Goal: Task Accomplishment & Management: Manage account settings

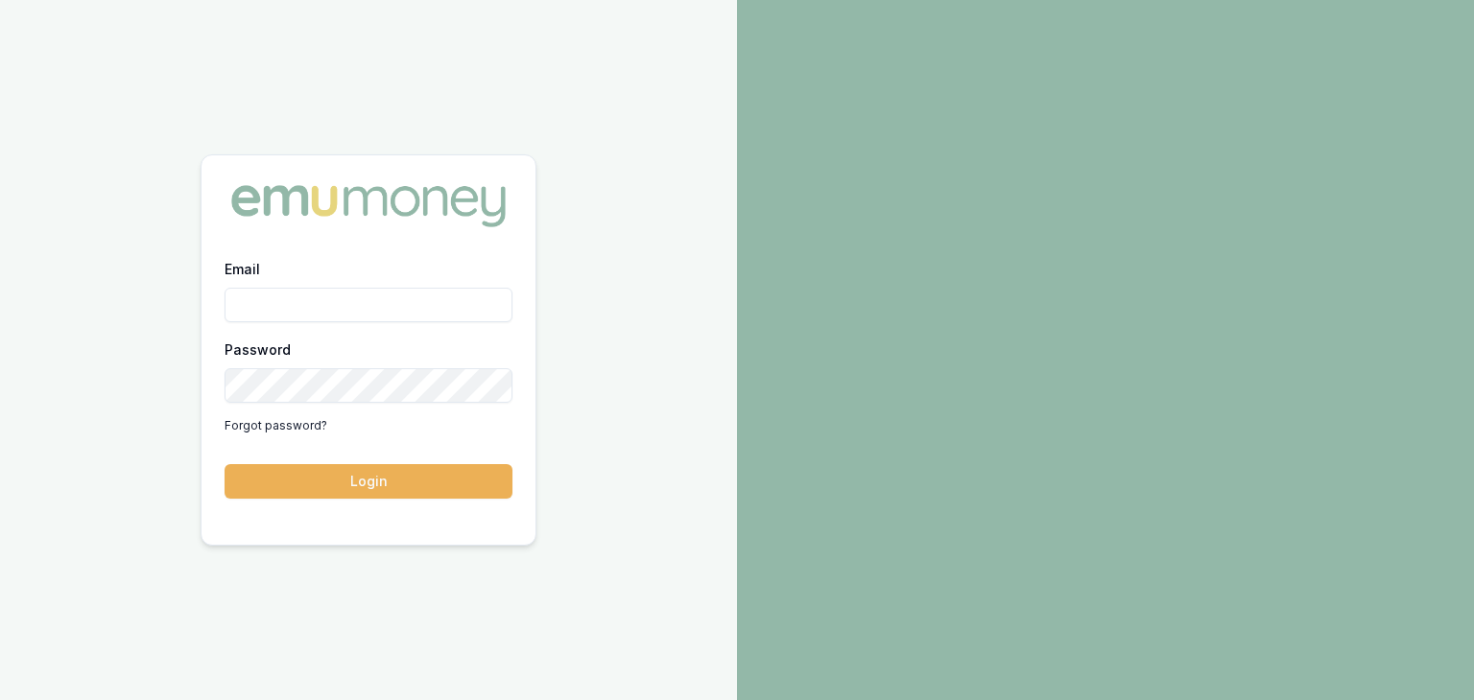
drag, startPoint x: 422, startPoint y: 291, endPoint x: 415, endPoint y: 300, distance: 11.7
click at [421, 295] on input "Email" at bounding box center [368, 305] width 288 height 35
type input "[PERSON_NAME][EMAIL_ADDRESS][PERSON_NAME][DOMAIN_NAME]"
click at [411, 477] on button "Login" at bounding box center [368, 481] width 288 height 35
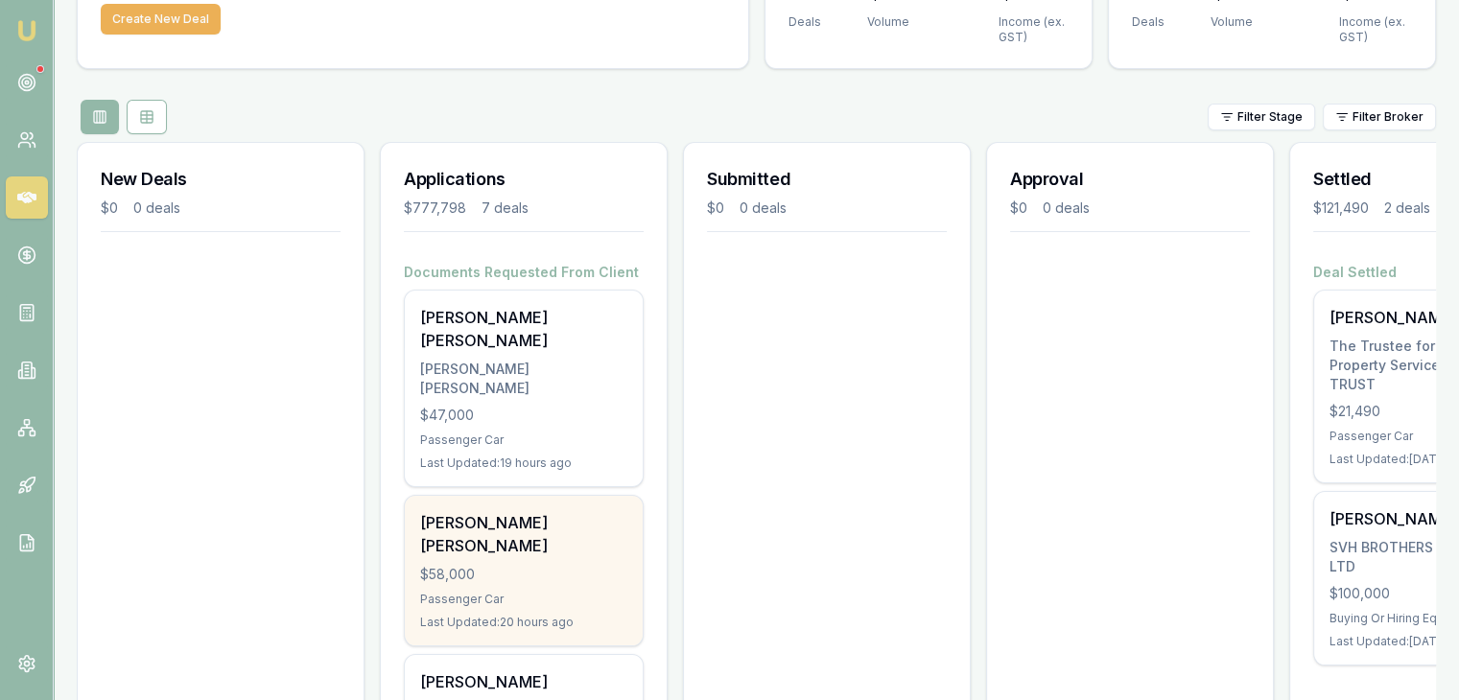
scroll to position [288, 0]
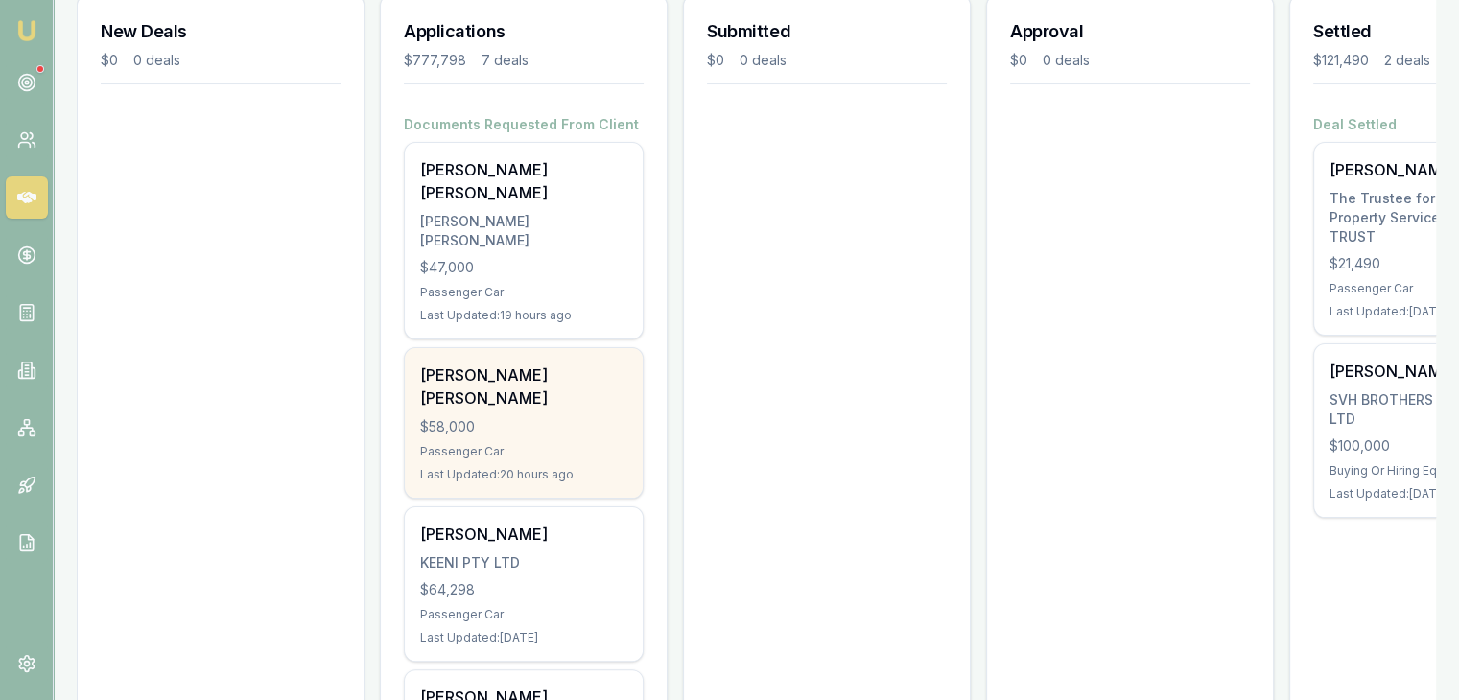
click at [535, 417] on div "$58,000" at bounding box center [523, 426] width 207 height 19
click at [524, 417] on div "$58,000" at bounding box center [523, 426] width 207 height 19
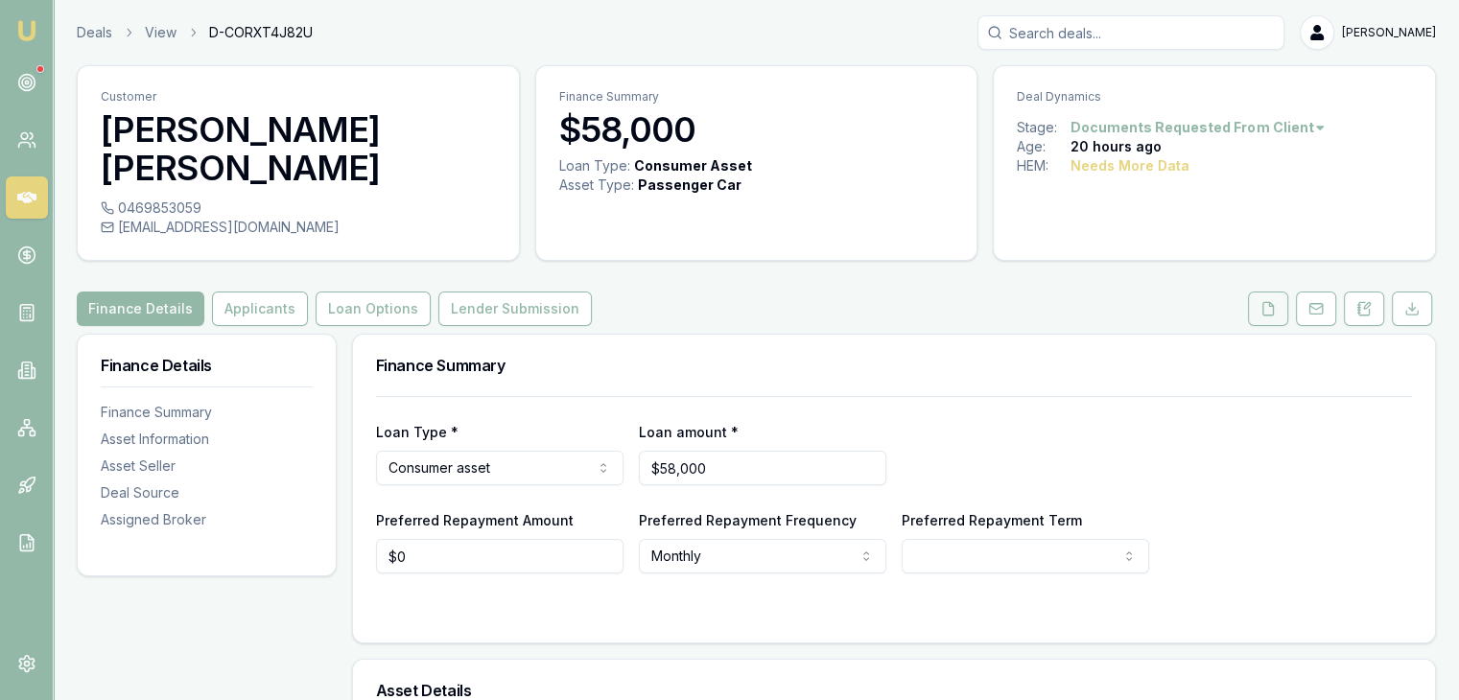
click at [1257, 292] on button at bounding box center [1268, 309] width 40 height 35
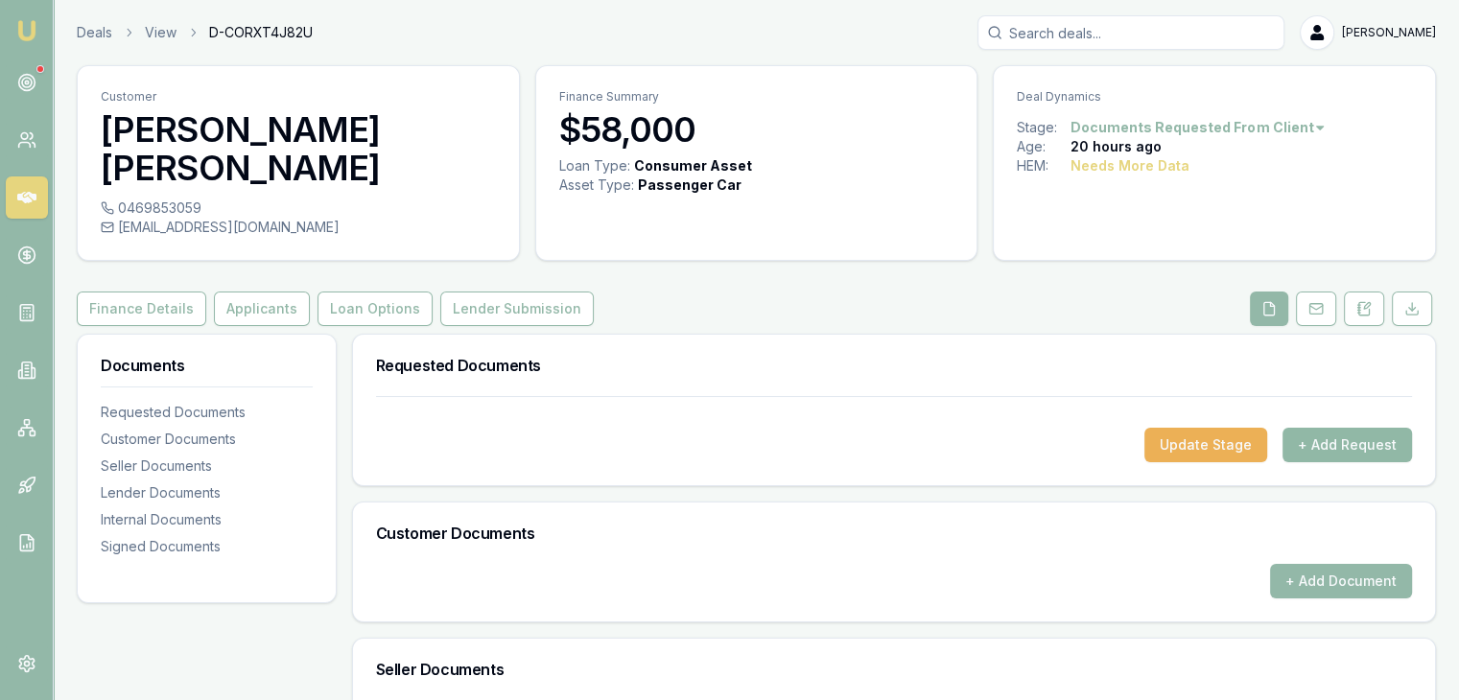
click at [1328, 428] on button "+ Add Request" at bounding box center [1348, 445] width 130 height 35
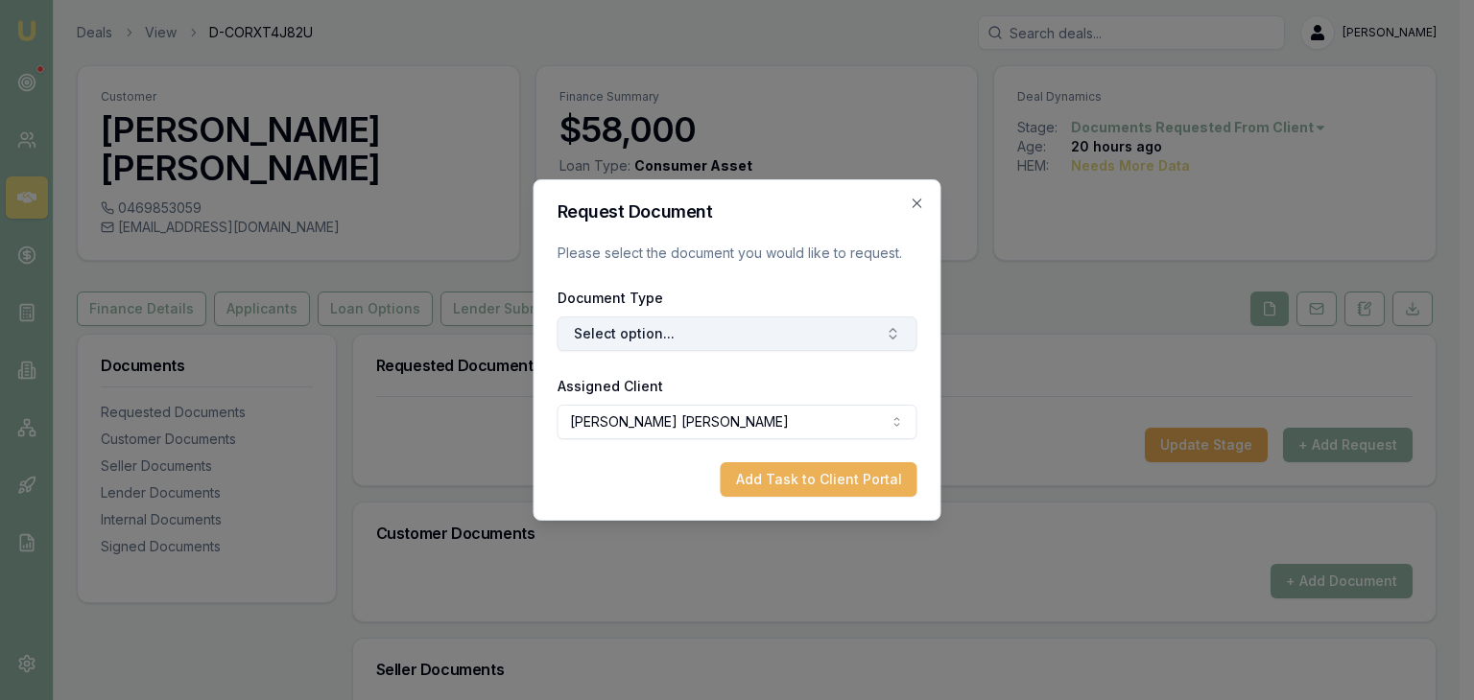
click at [743, 343] on button "Select option..." at bounding box center [737, 334] width 360 height 35
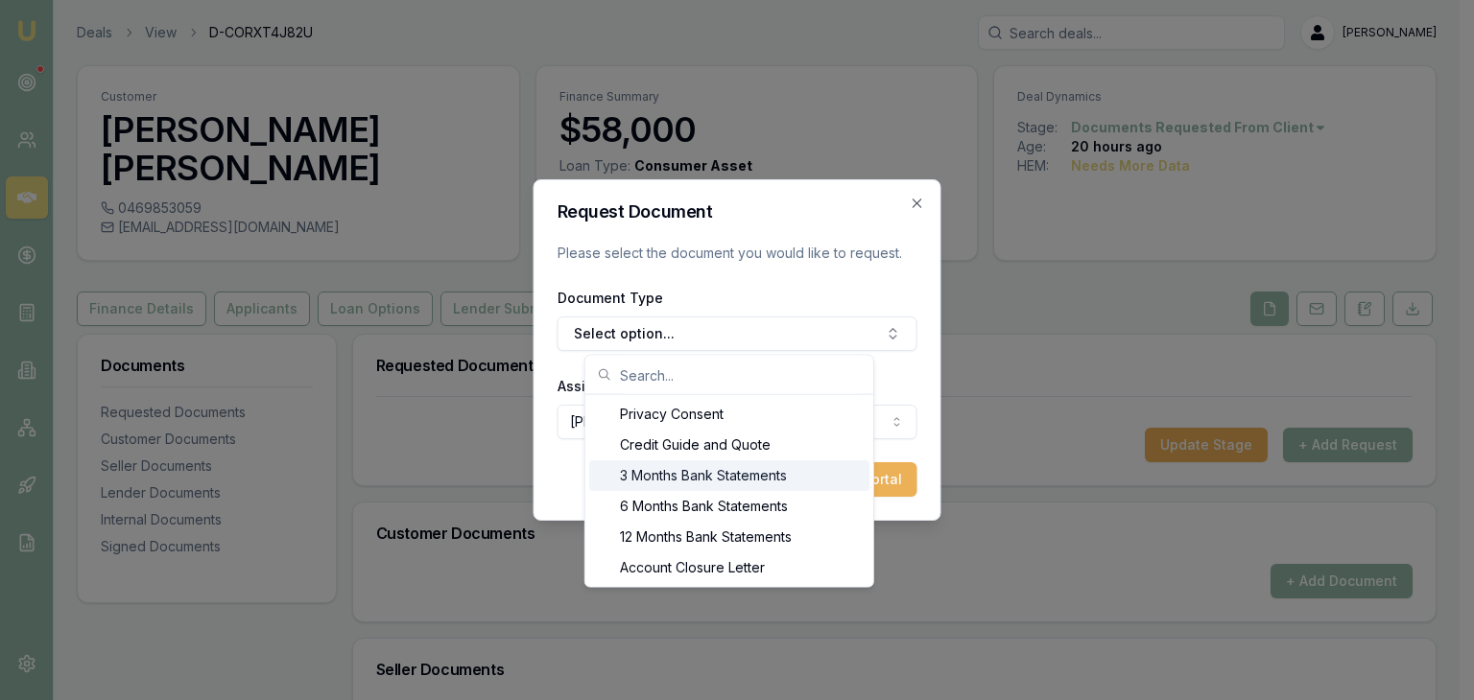
click at [705, 474] on div "3 Months Bank Statements" at bounding box center [729, 476] width 280 height 31
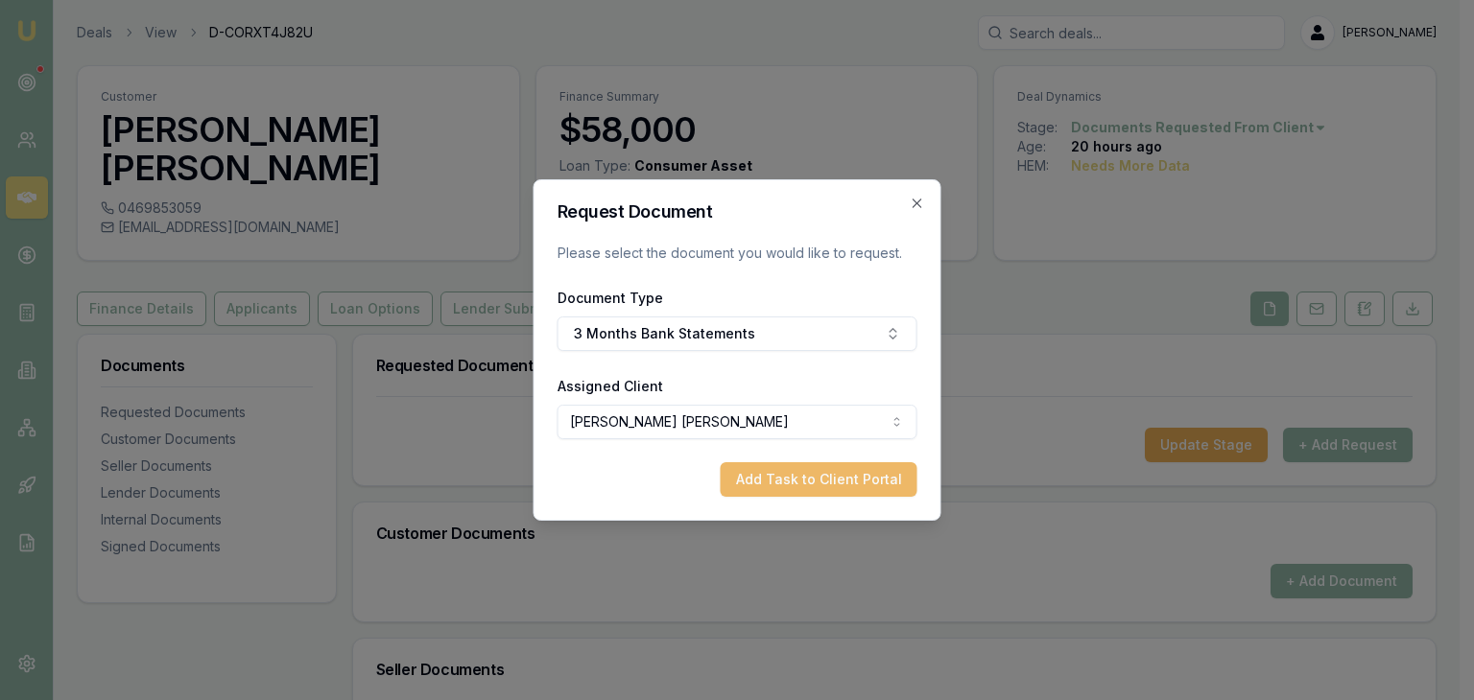
click at [810, 488] on button "Add Task to Client Portal" at bounding box center [819, 479] width 197 height 35
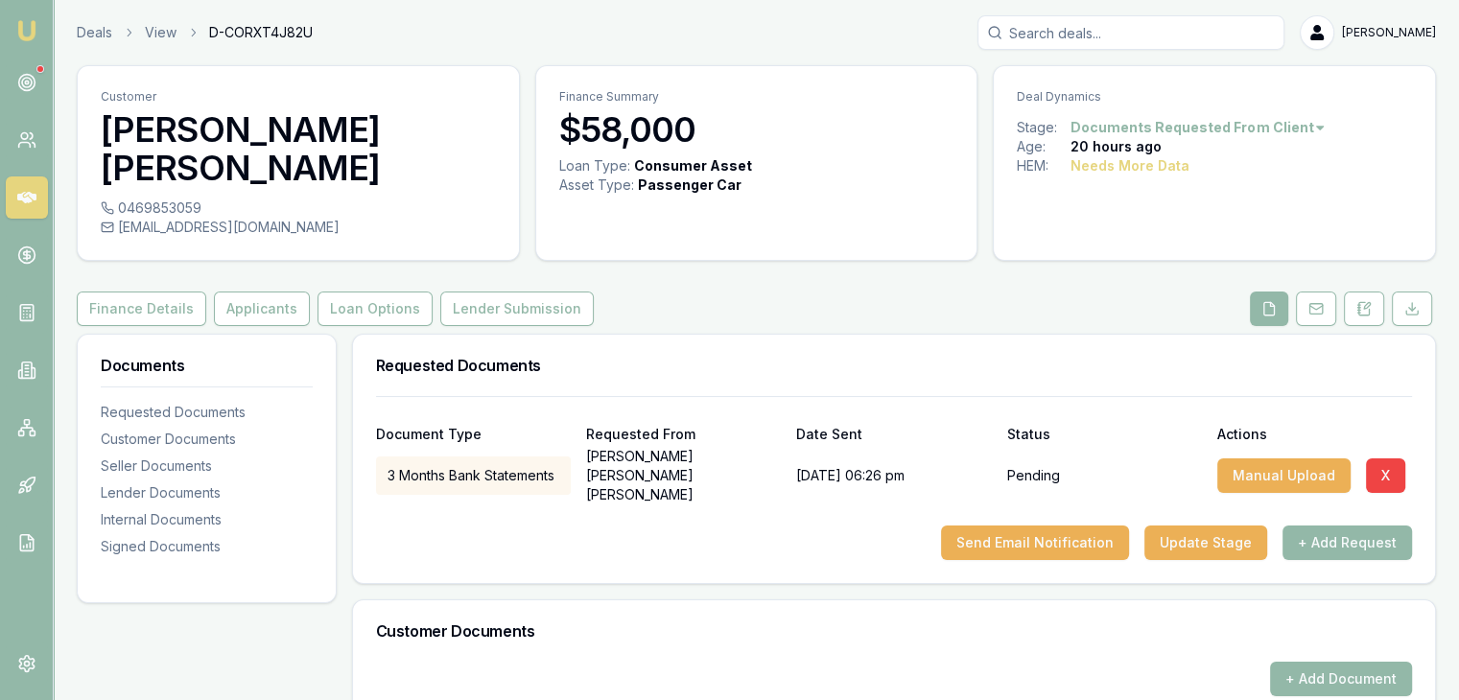
click at [873, 495] on div at bounding box center [894, 510] width 1036 height 31
click at [1330, 526] on button "+ Add Request" at bounding box center [1348, 543] width 130 height 35
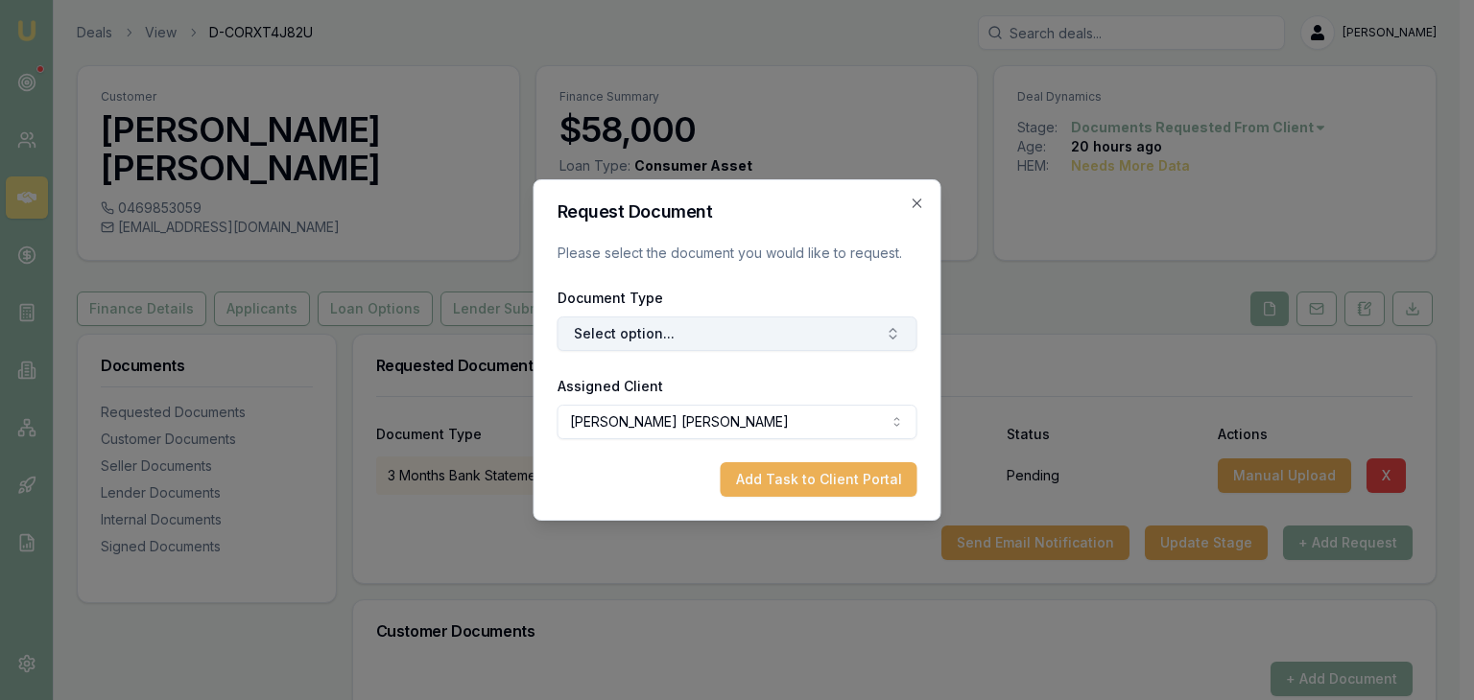
click at [741, 335] on button "Select option..." at bounding box center [737, 334] width 360 height 35
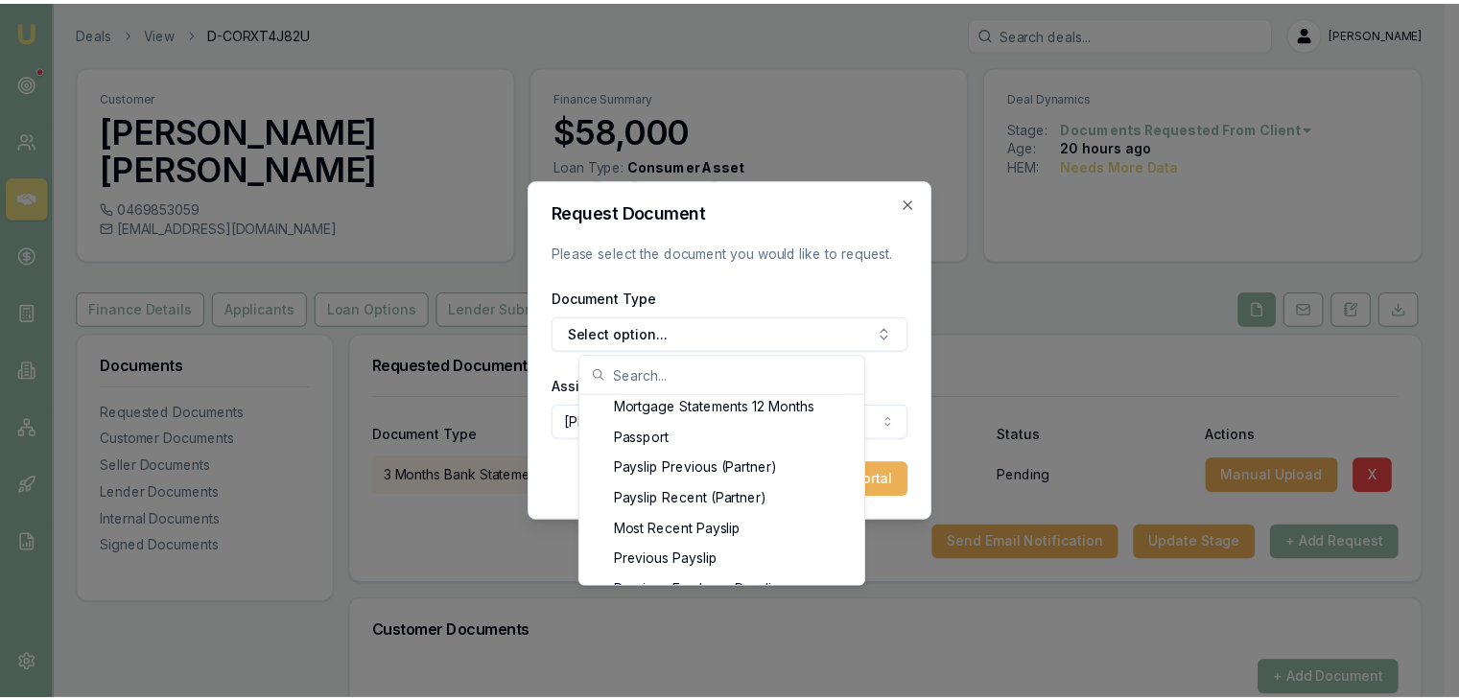
scroll to position [1612, 0]
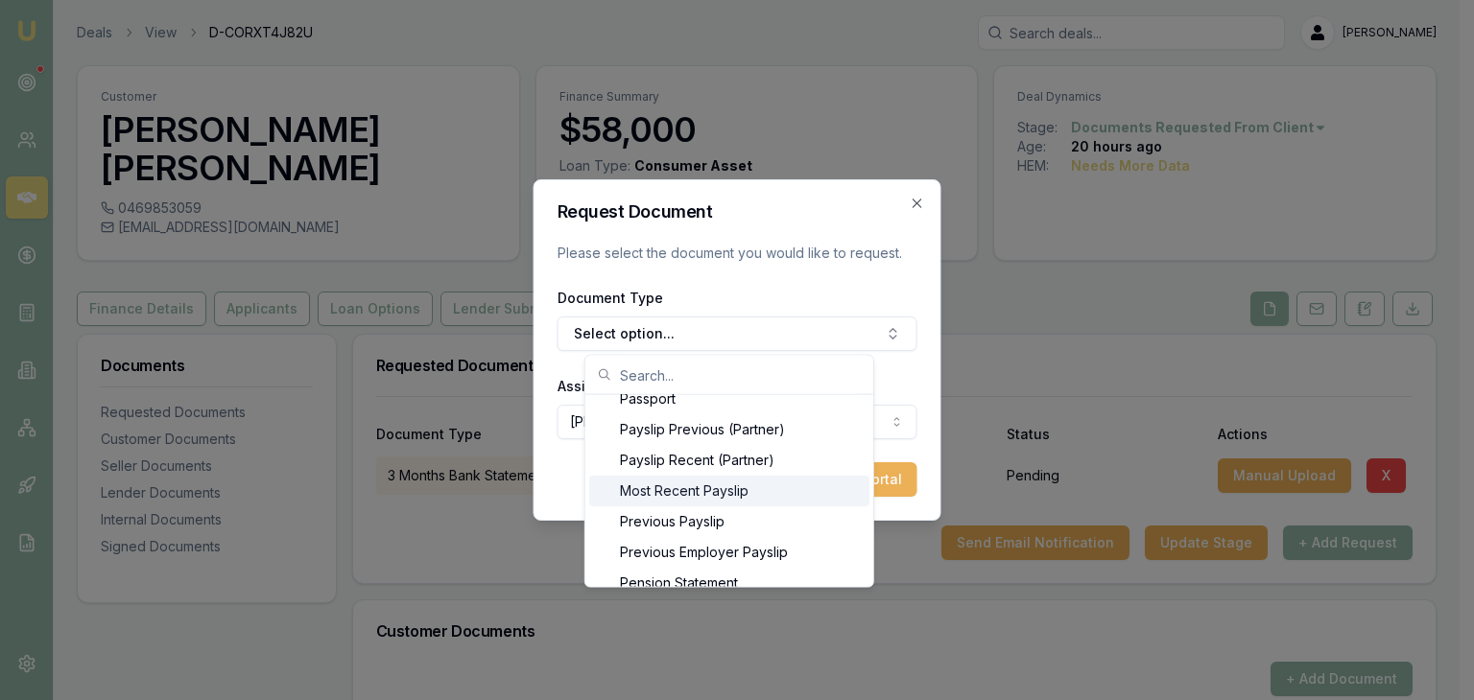
click at [691, 492] on div "Most Recent Payslip" at bounding box center [729, 491] width 280 height 31
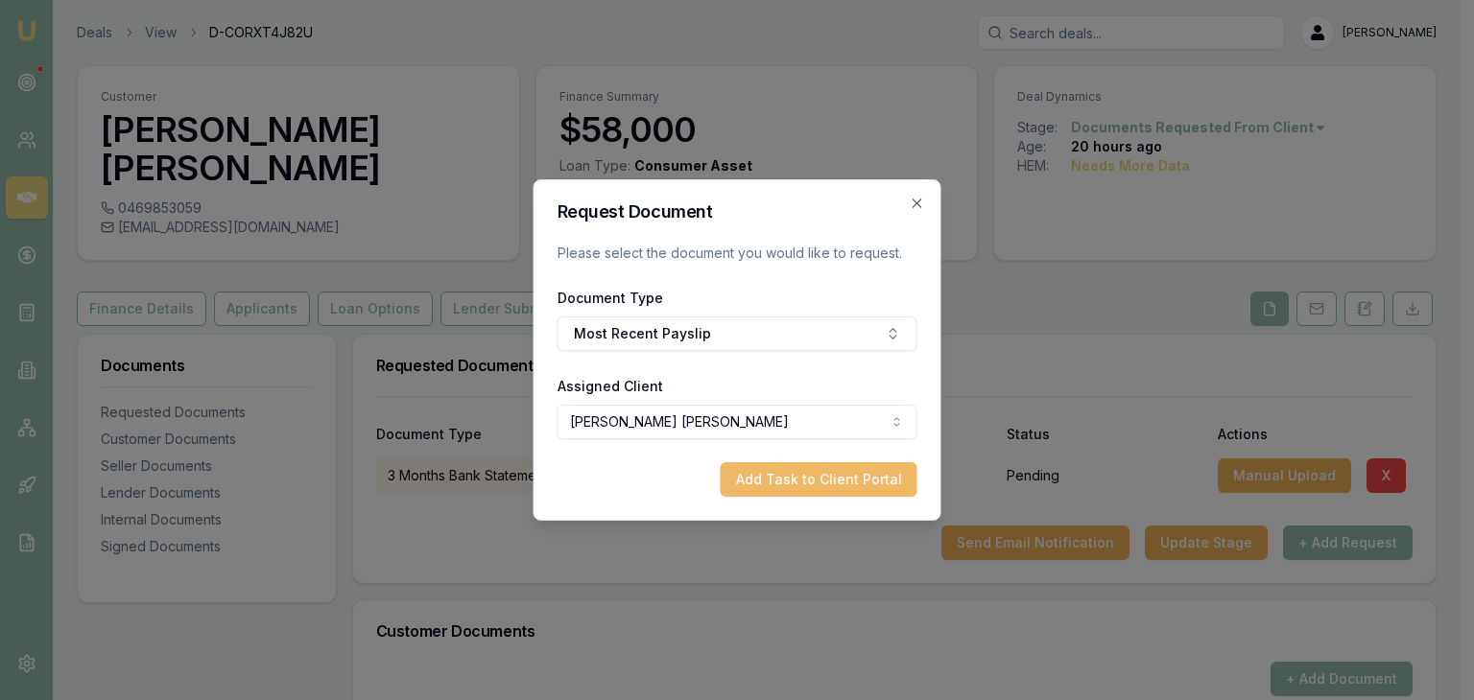
click at [784, 487] on button "Add Task to Client Portal" at bounding box center [819, 479] width 197 height 35
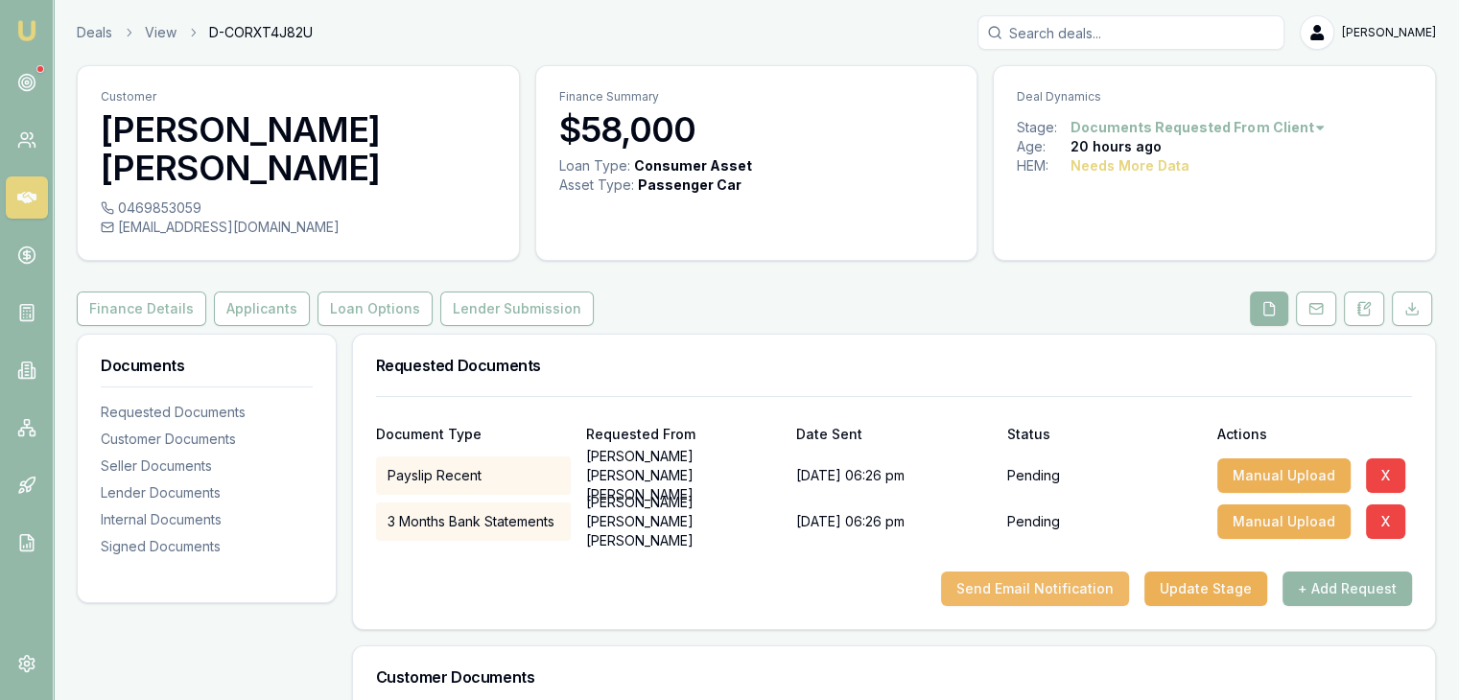
click at [1040, 572] on button "Send Email Notification" at bounding box center [1035, 589] width 188 height 35
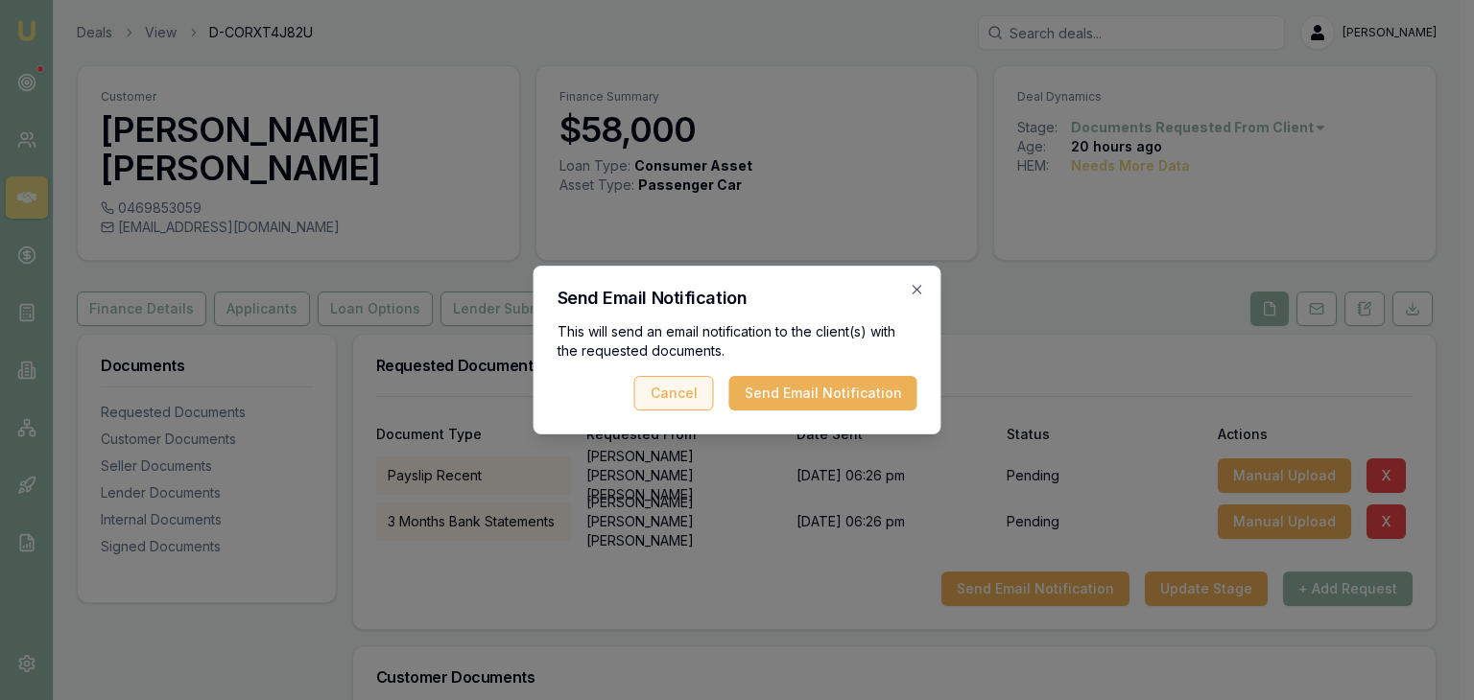
click at [703, 393] on button "Cancel" at bounding box center [674, 393] width 80 height 35
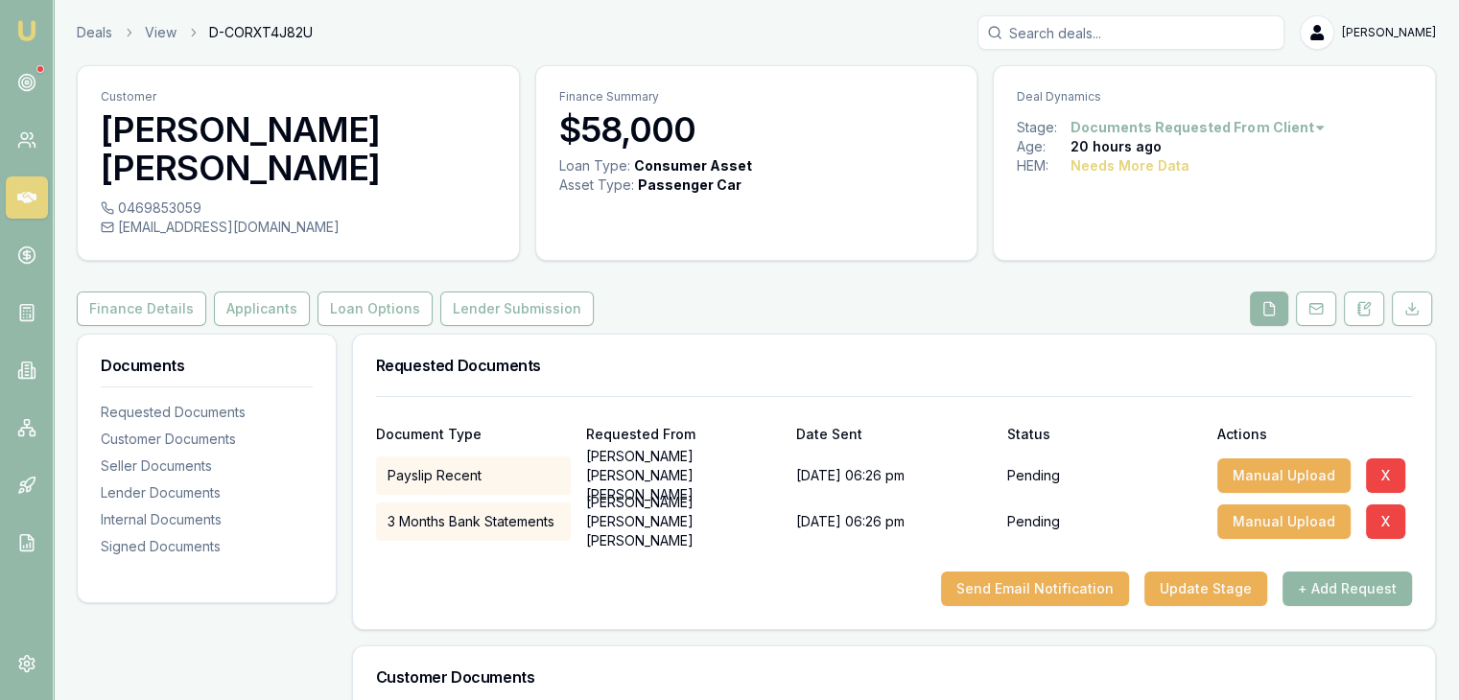
click at [1307, 572] on button "+ Add Request" at bounding box center [1348, 589] width 130 height 35
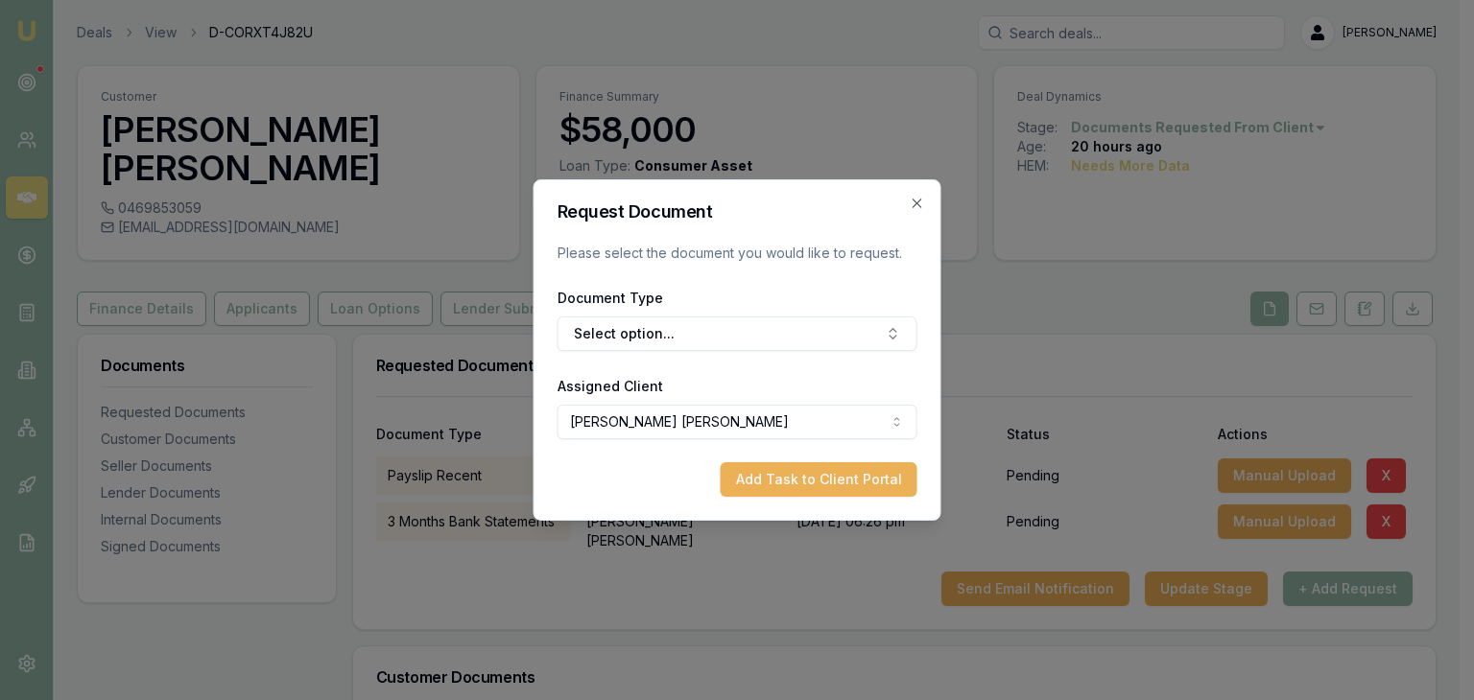
click at [830, 421] on body "Emu Broker Deals View D-CORXT4J82U Pinkesh Patel Toggle Menu Customer Krina Ume…" at bounding box center [729, 350] width 1459 height 700
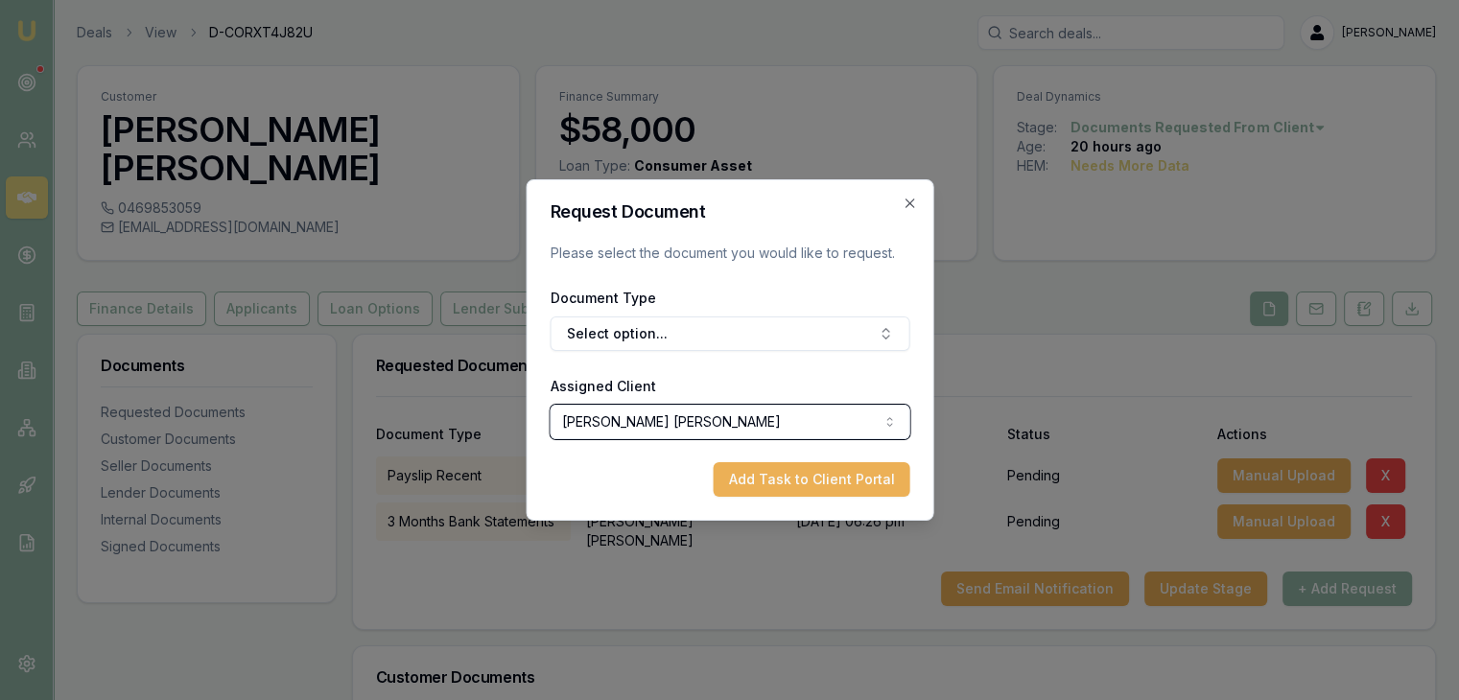
click at [820, 340] on body "Emu Broker Deals View D-CORXT4J82U Pinkesh Patel Toggle Menu Customer Krina Ume…" at bounding box center [729, 350] width 1459 height 700
click at [820, 340] on button "Select option..." at bounding box center [730, 334] width 360 height 35
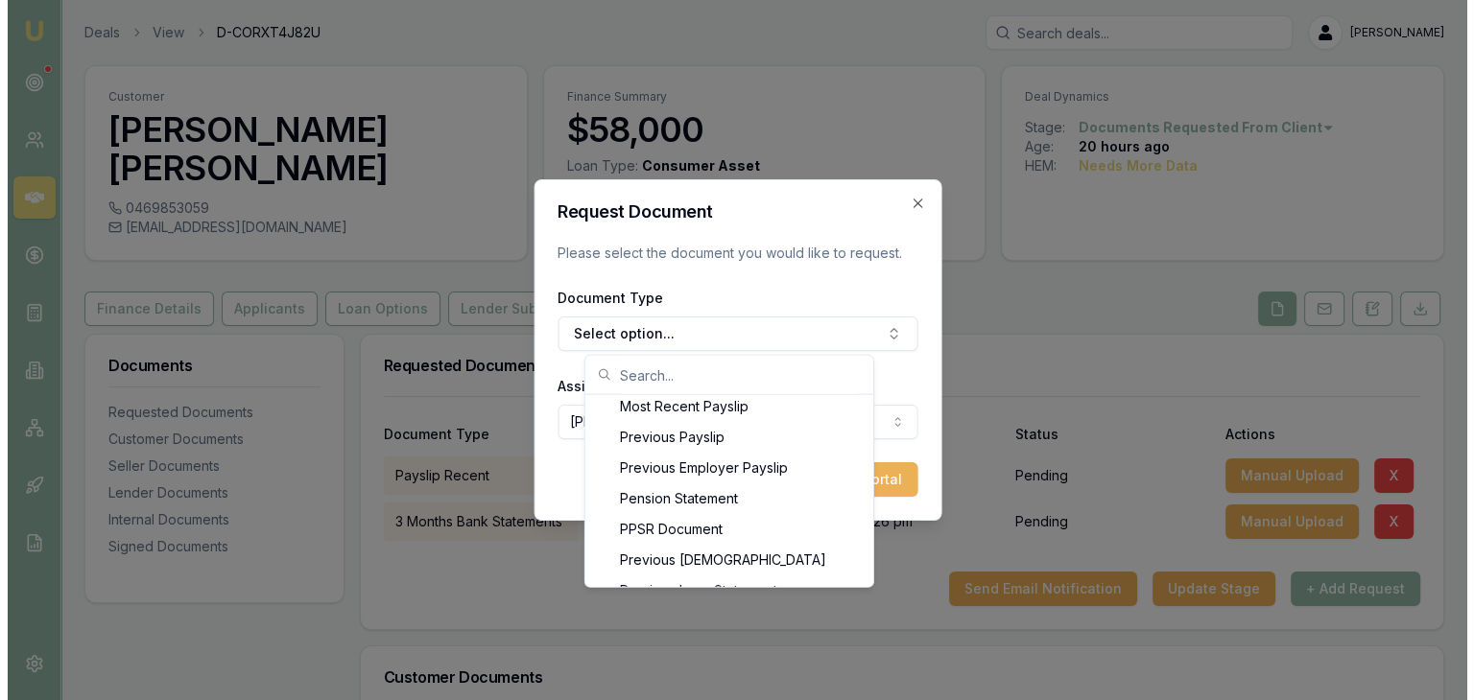
scroll to position [1727, 0]
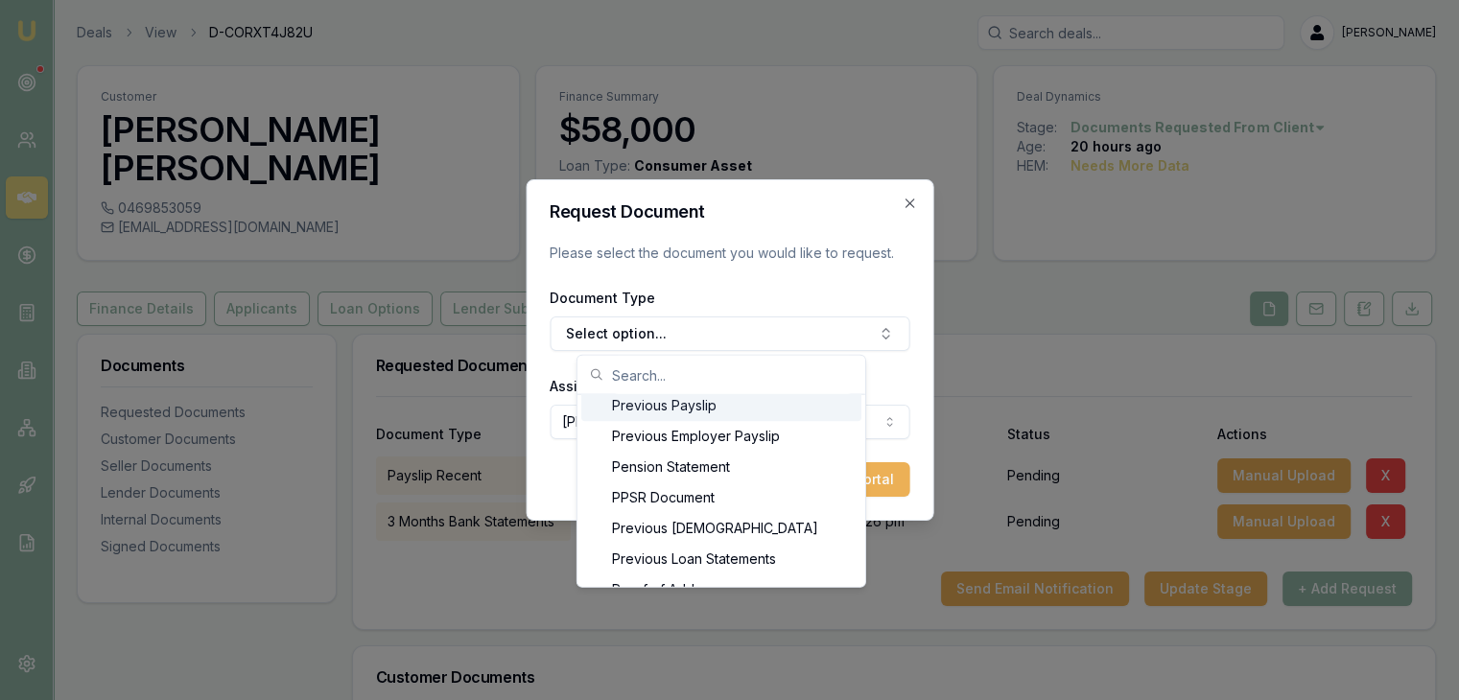
click at [761, 412] on div "Previous Payslip" at bounding box center [721, 406] width 280 height 31
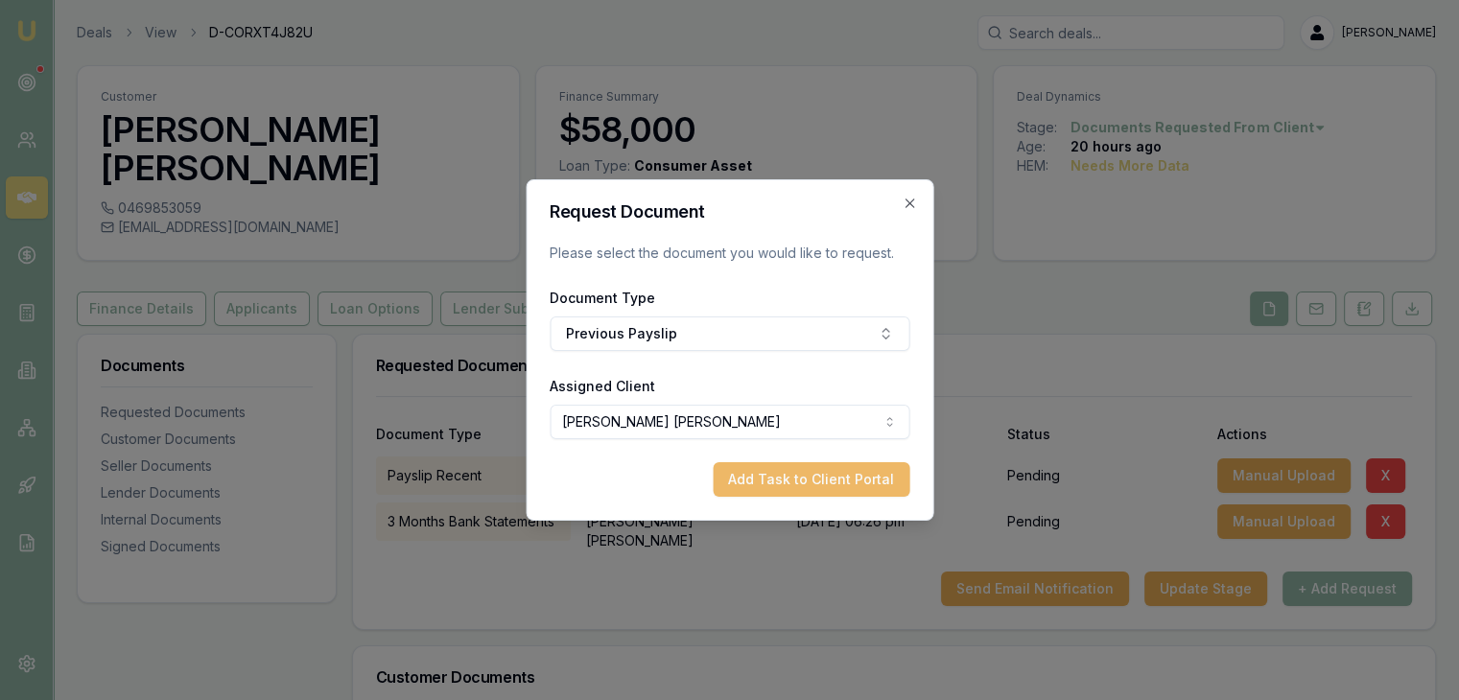
click at [768, 477] on button "Add Task to Client Portal" at bounding box center [811, 479] width 197 height 35
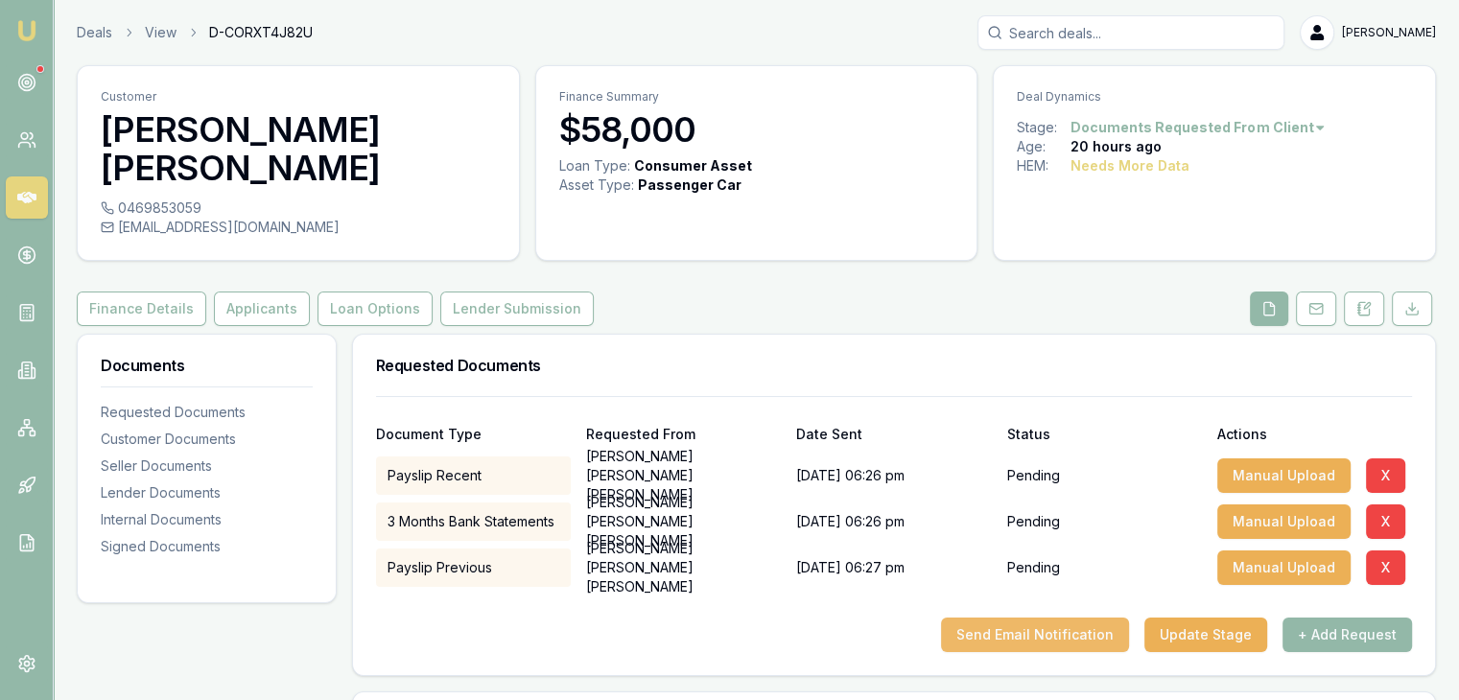
click at [1017, 618] on button "Send Email Notification" at bounding box center [1035, 635] width 188 height 35
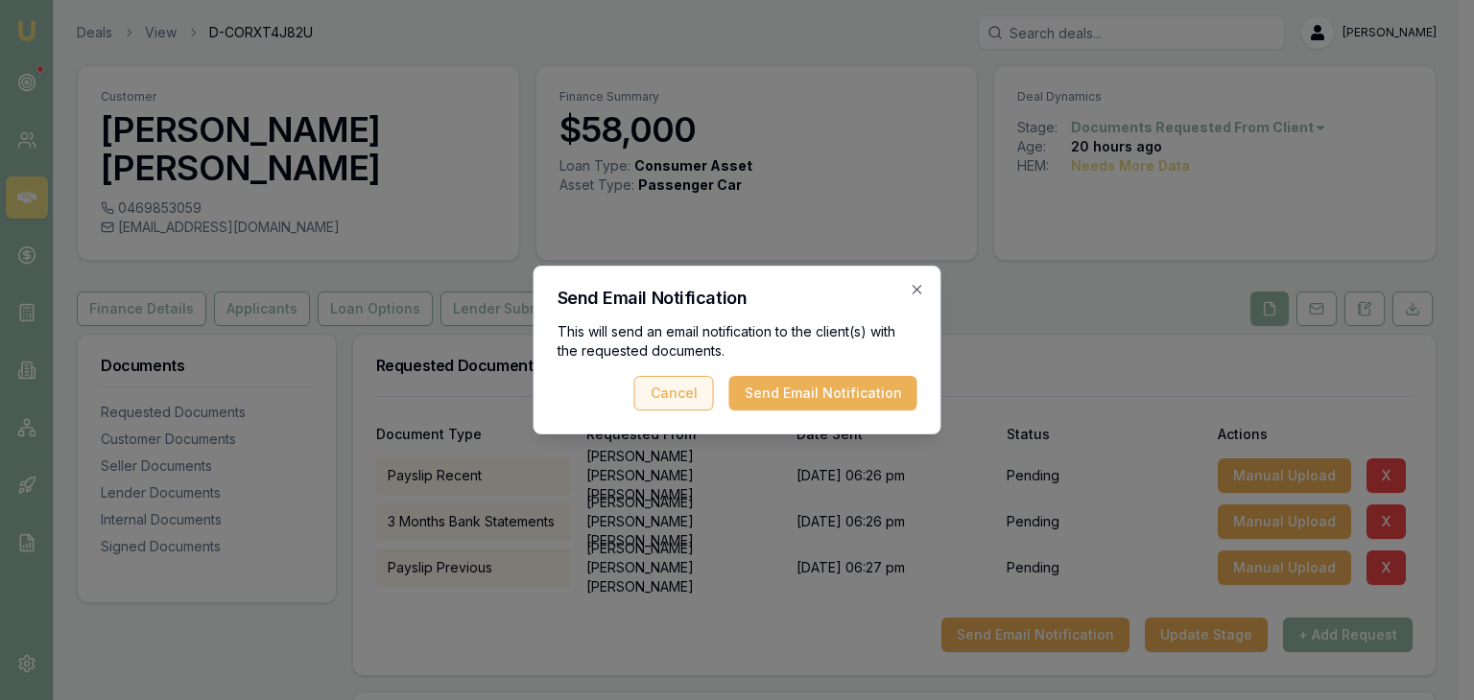
click at [694, 391] on button "Cancel" at bounding box center [674, 393] width 80 height 35
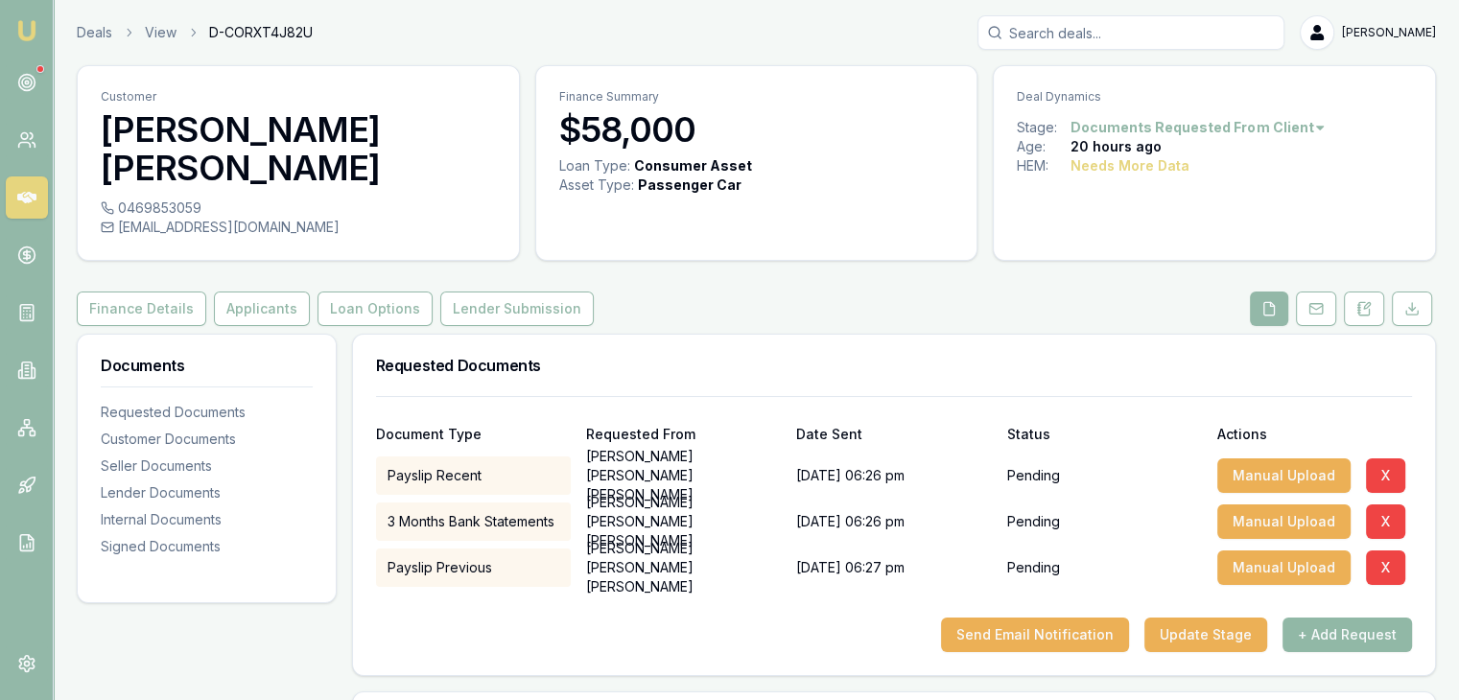
click at [1335, 618] on button "+ Add Request" at bounding box center [1348, 635] width 130 height 35
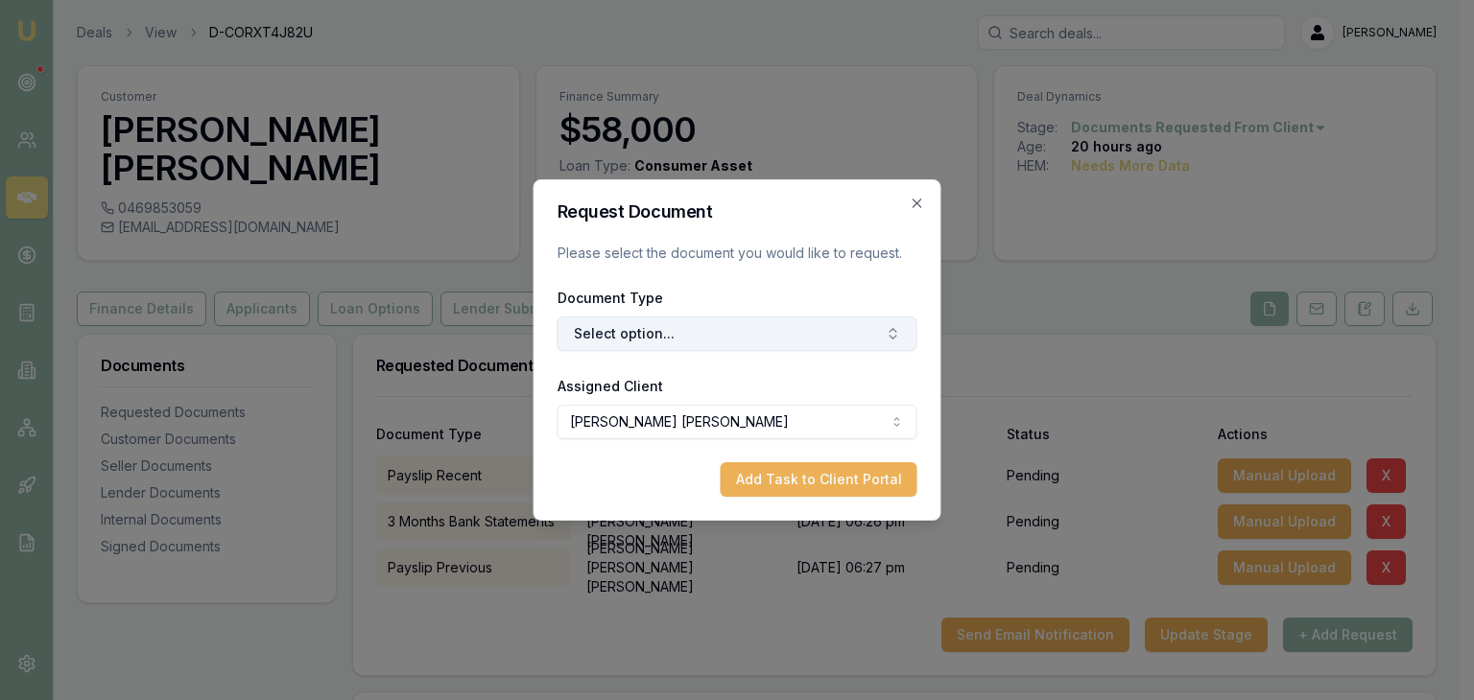
click at [872, 342] on button "Select option..." at bounding box center [737, 334] width 360 height 35
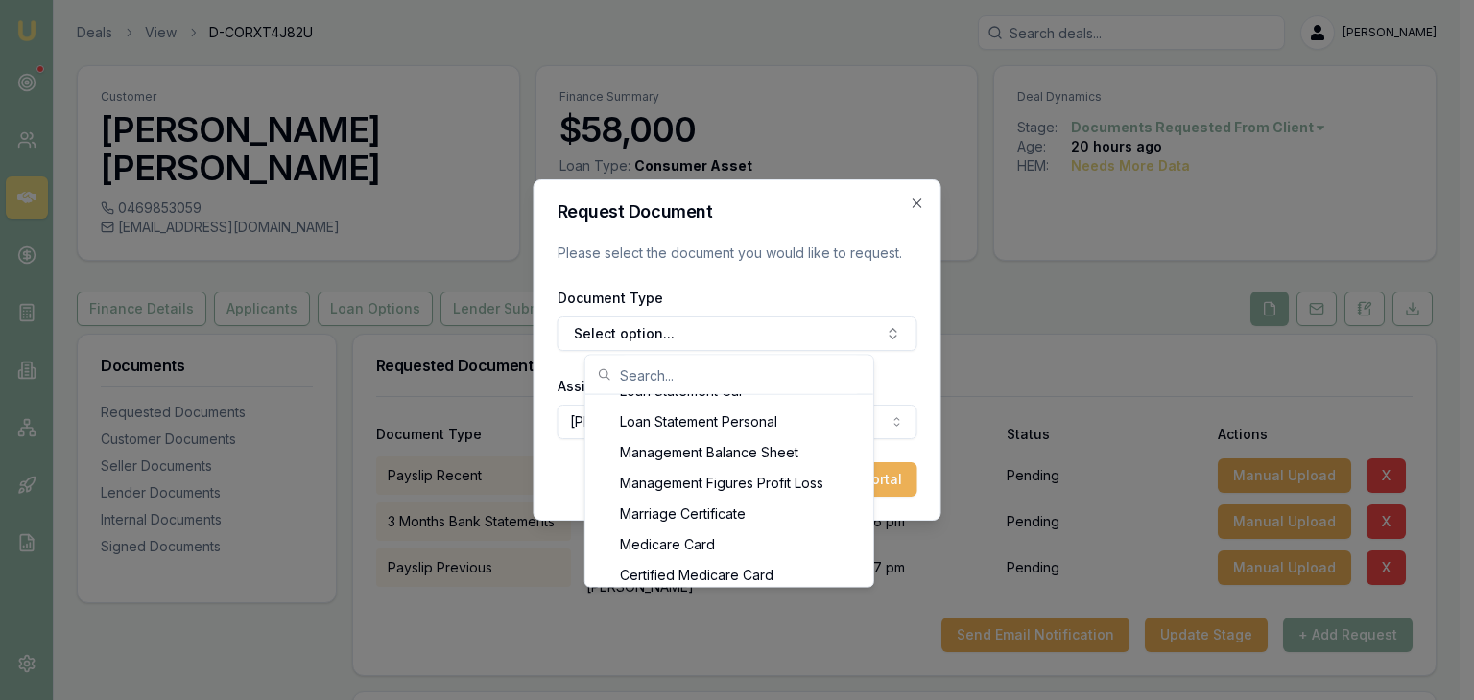
scroll to position [1382, 0]
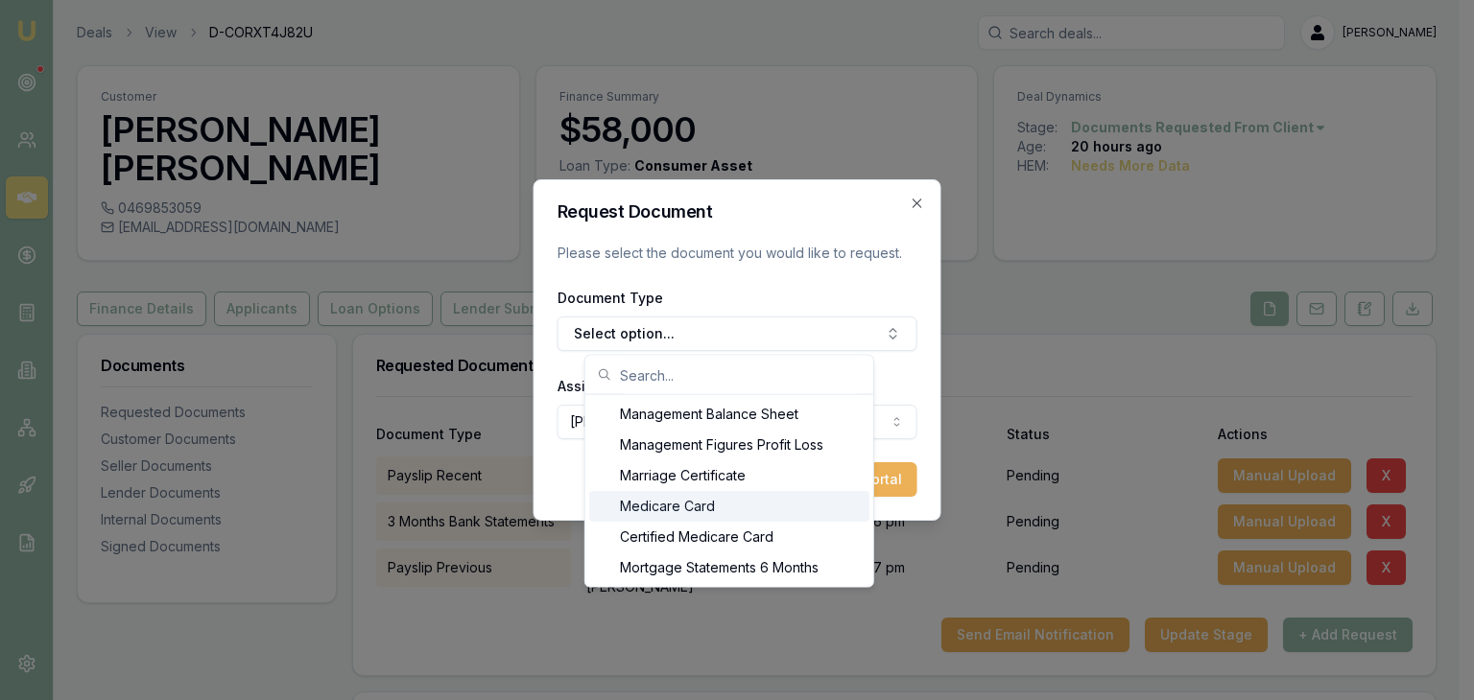
click at [735, 507] on div "Medicare Card" at bounding box center [729, 506] width 280 height 31
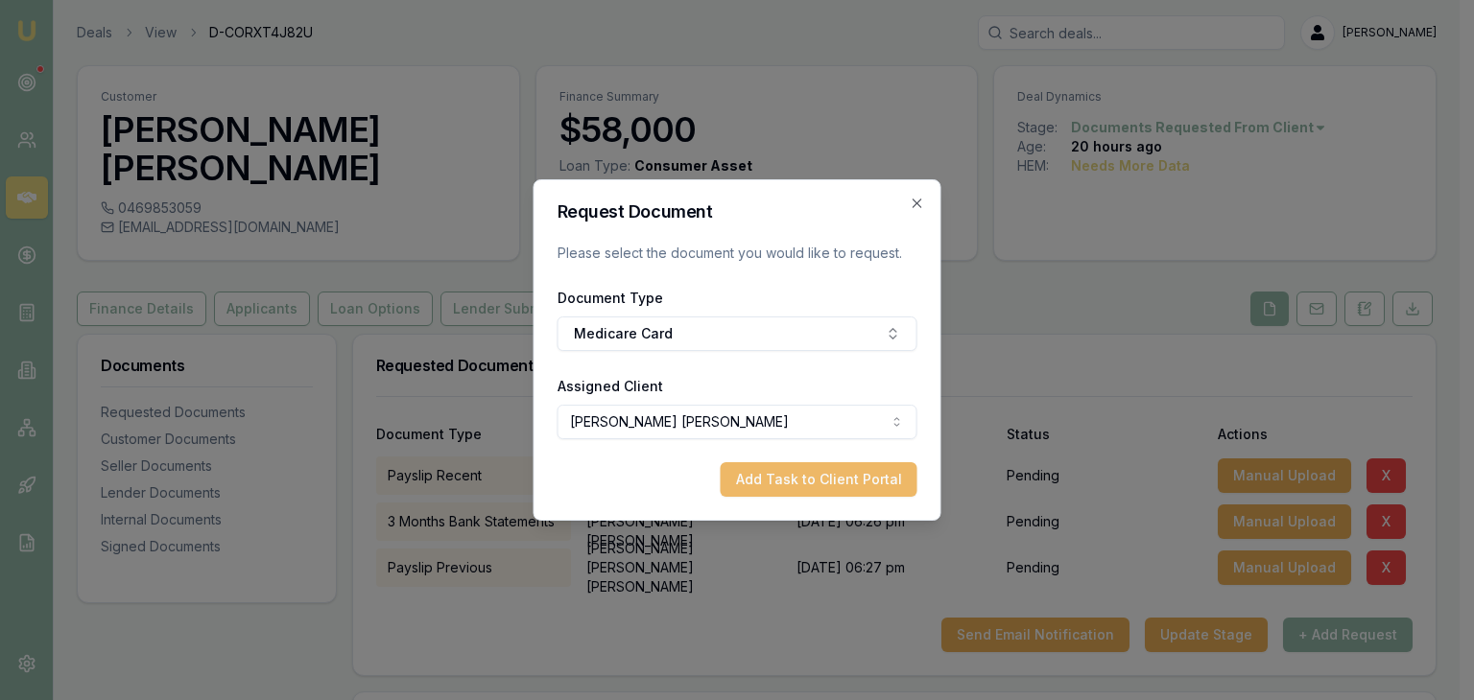
click at [802, 484] on button "Add Task to Client Portal" at bounding box center [819, 479] width 197 height 35
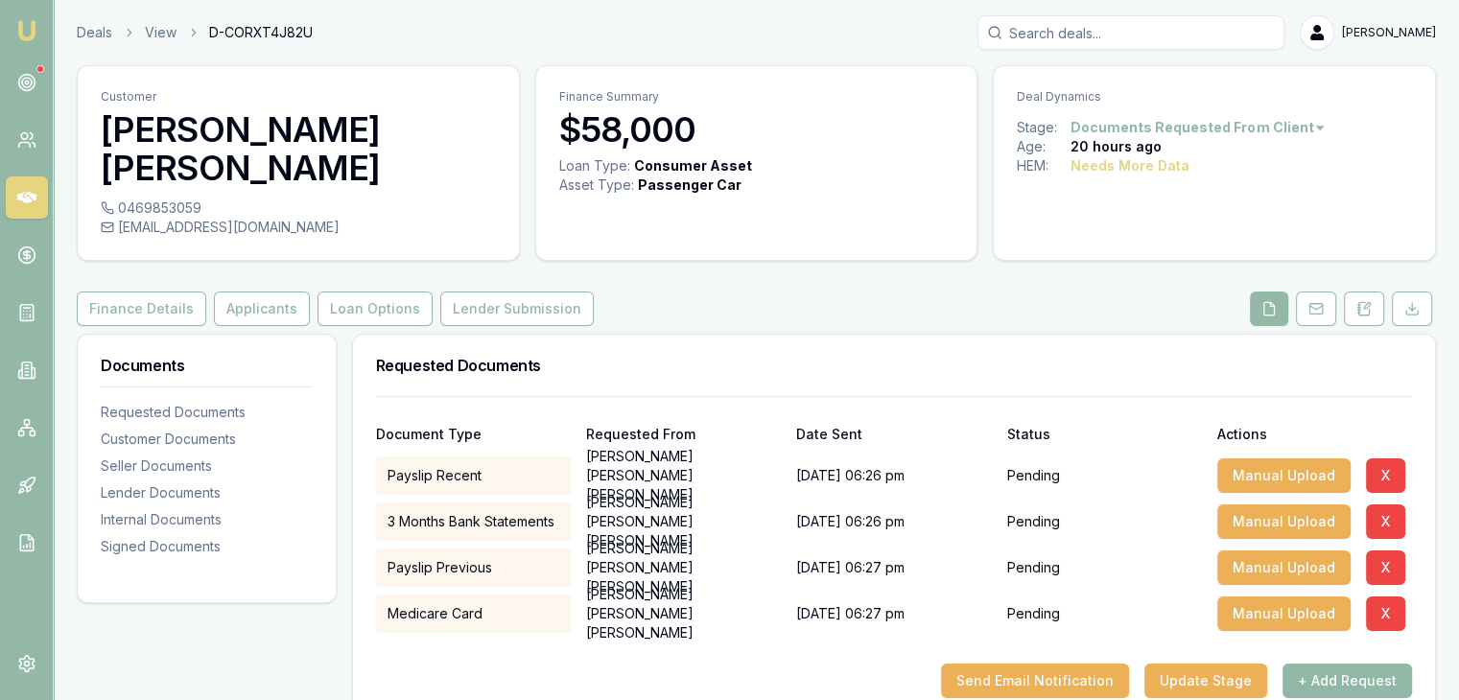
click at [1320, 664] on button "+ Add Request" at bounding box center [1348, 681] width 130 height 35
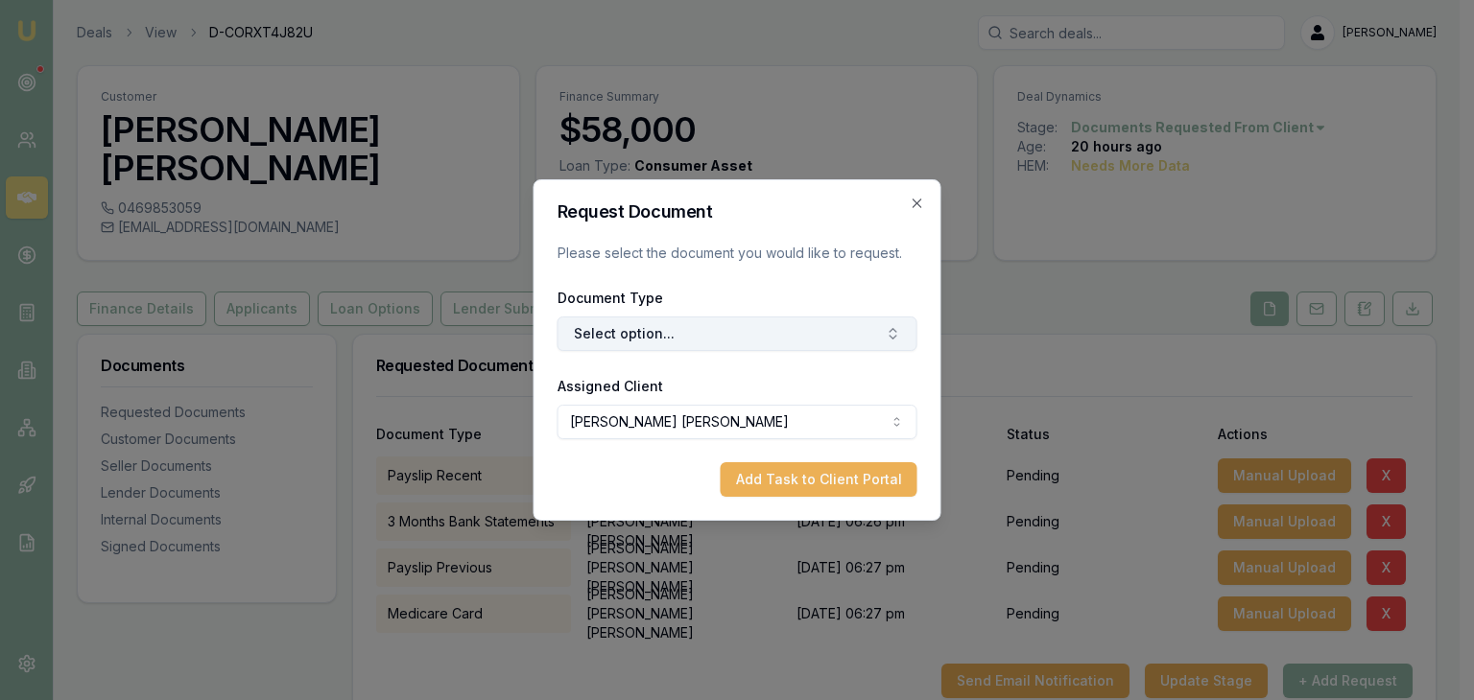
click at [729, 332] on button "Select option..." at bounding box center [737, 334] width 360 height 35
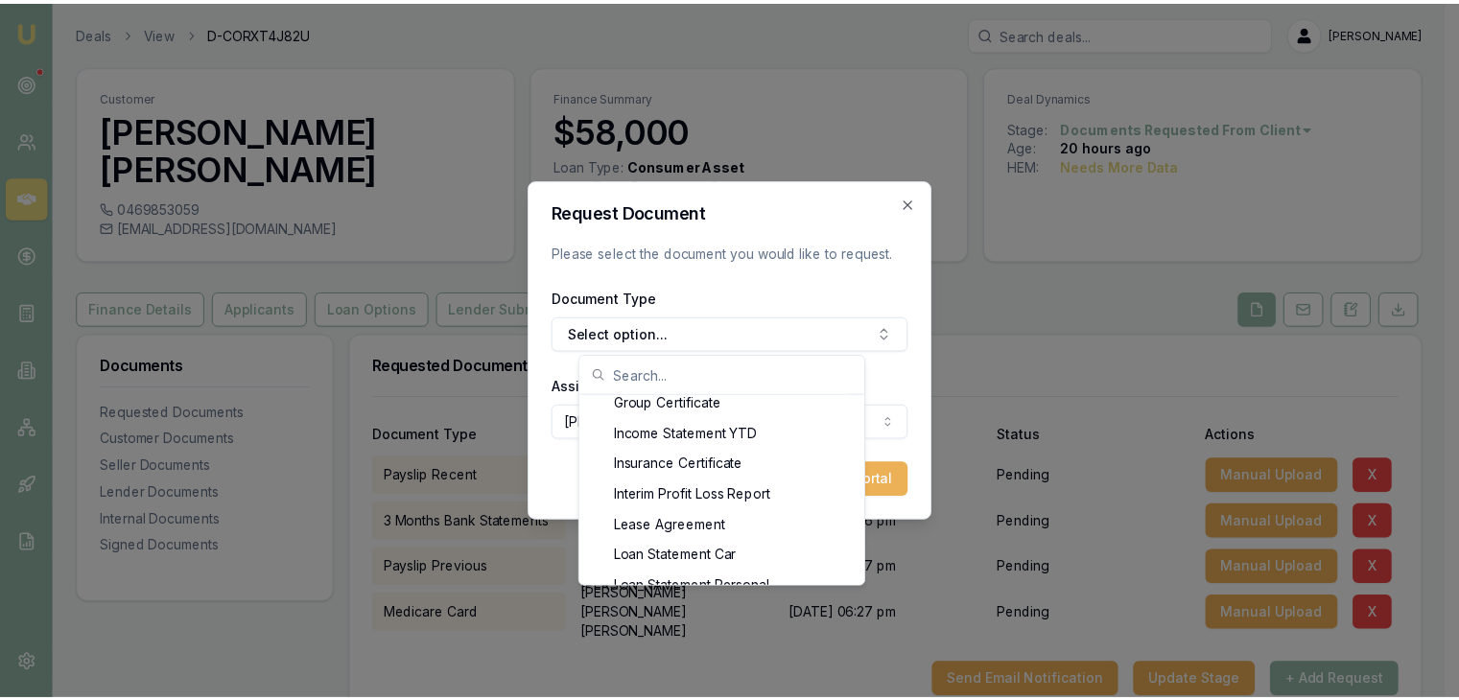
scroll to position [1190, 0]
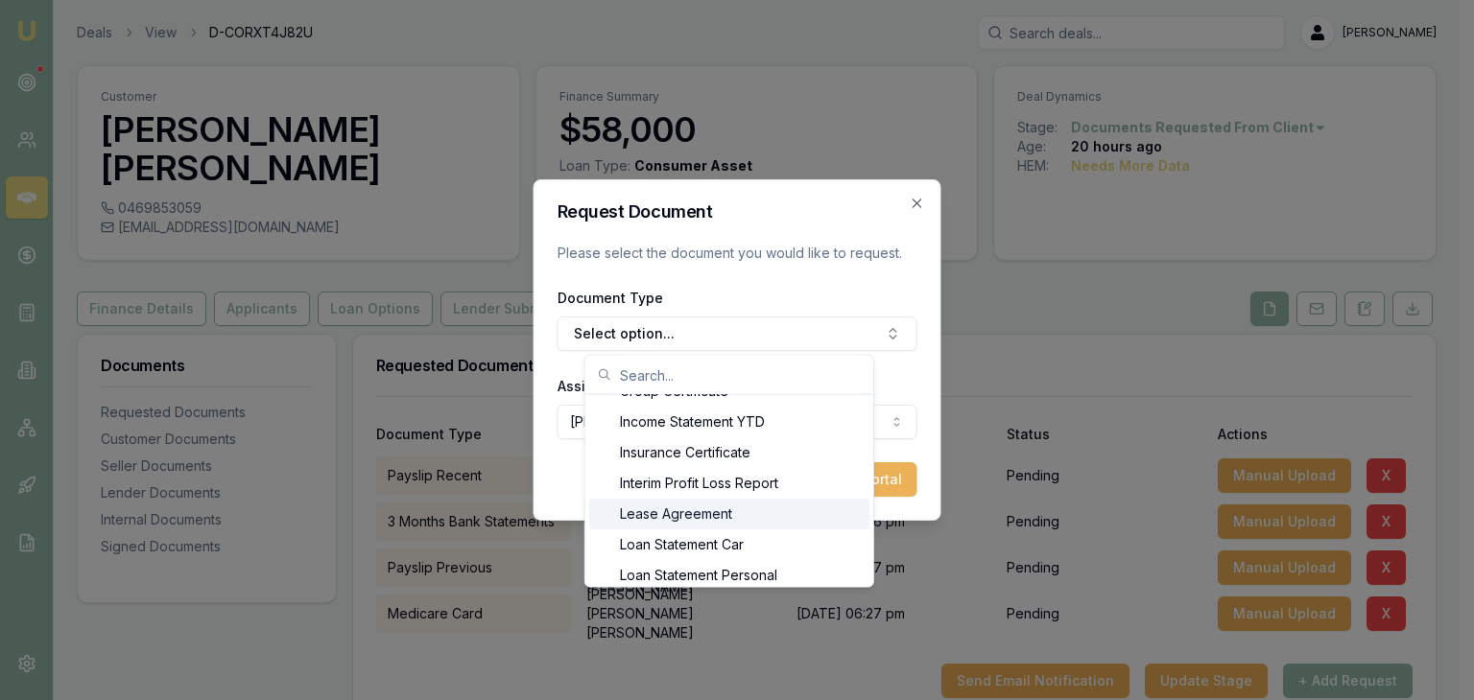
click at [724, 521] on div "Lease Agreement" at bounding box center [729, 514] width 280 height 31
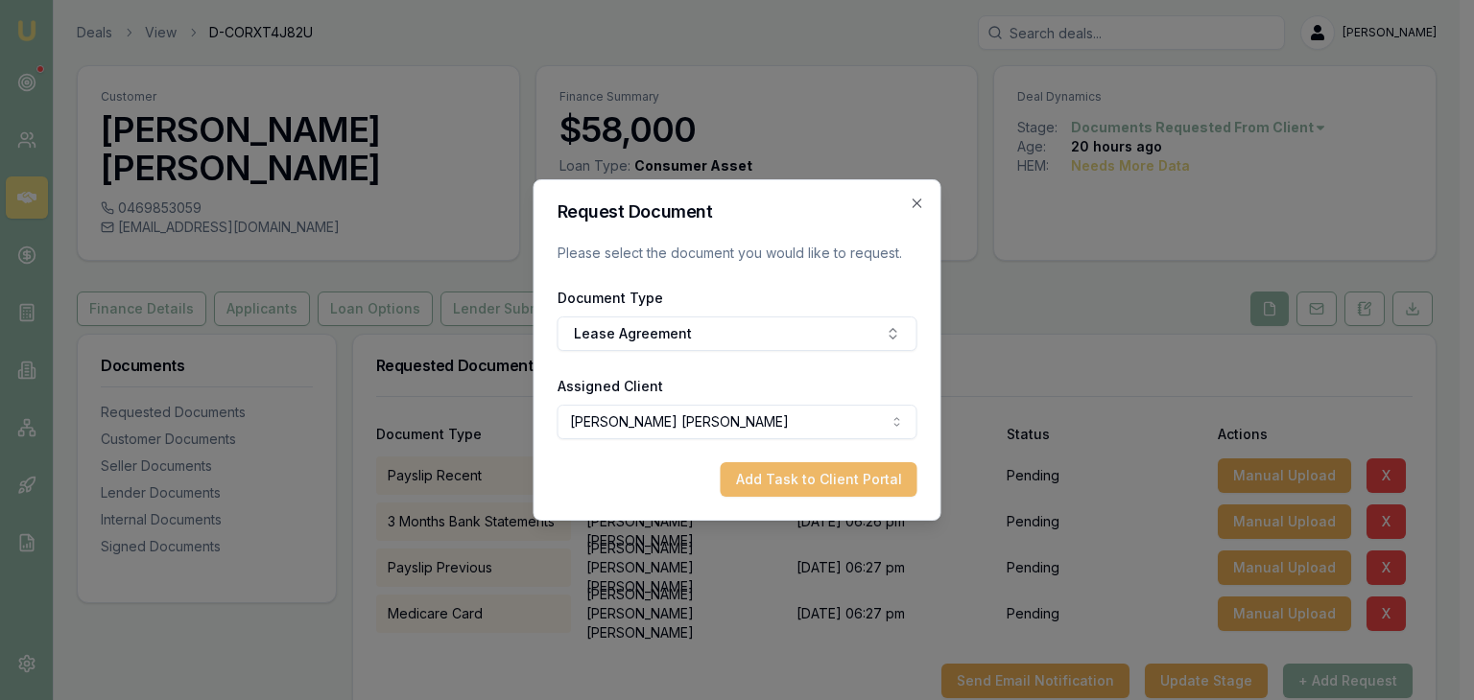
click at [784, 488] on button "Add Task to Client Portal" at bounding box center [819, 479] width 197 height 35
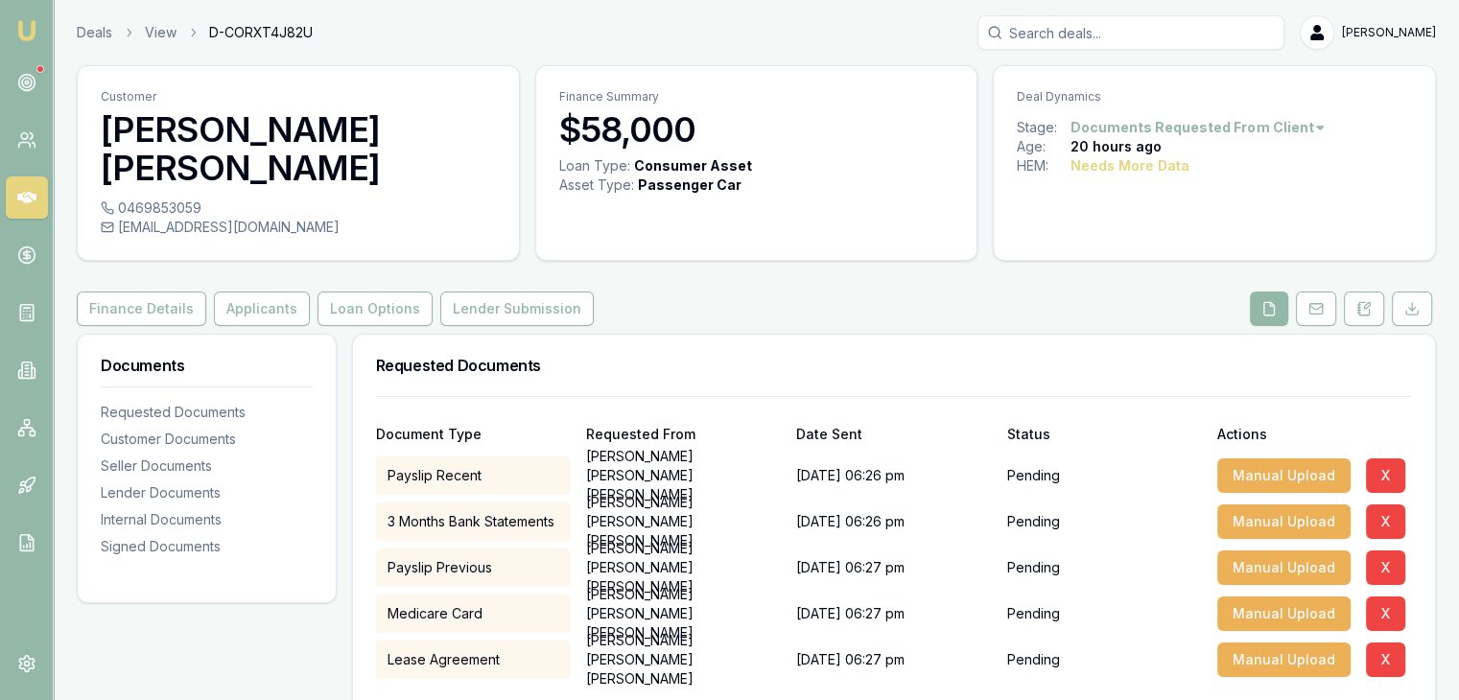
click at [883, 503] on div "17/09/2025, 06:26 pm" at bounding box center [893, 522] width 195 height 38
click at [783, 343] on div "Requested Documents" at bounding box center [894, 365] width 1082 height 61
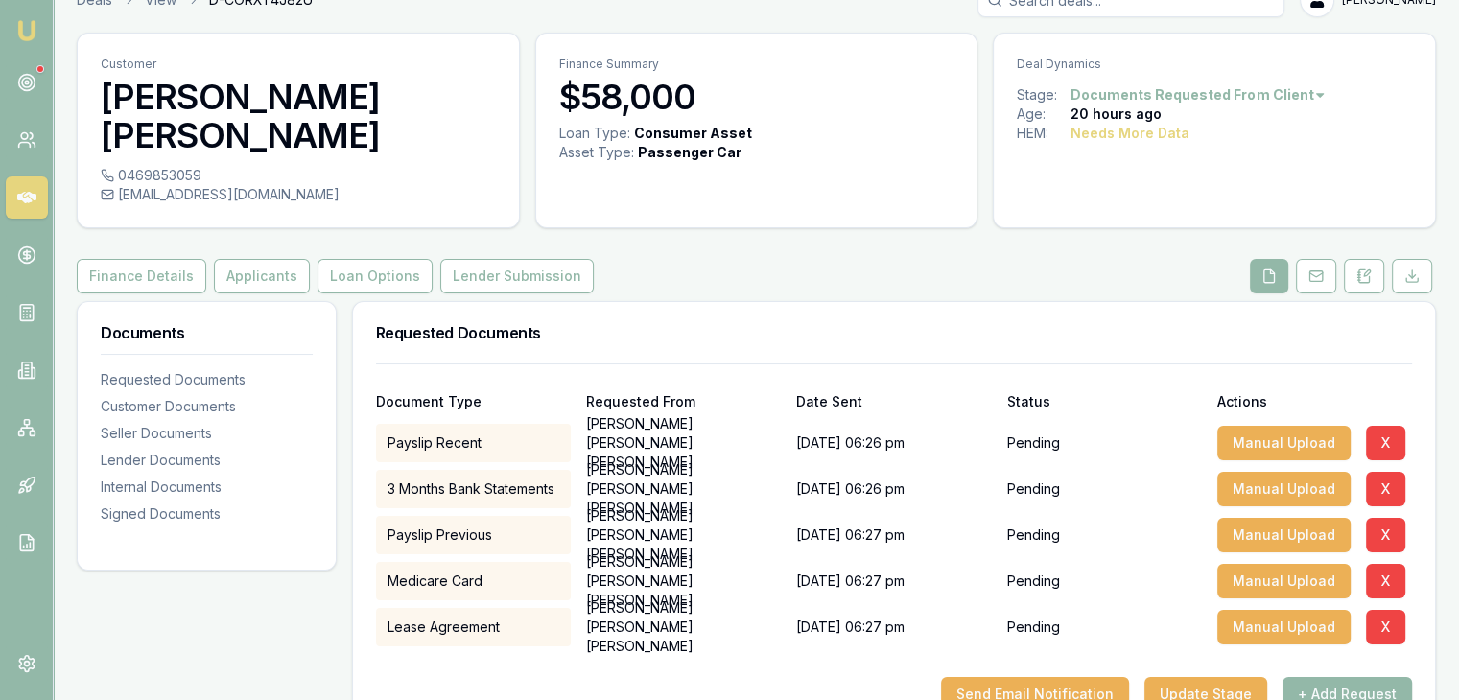
scroll to position [0, 0]
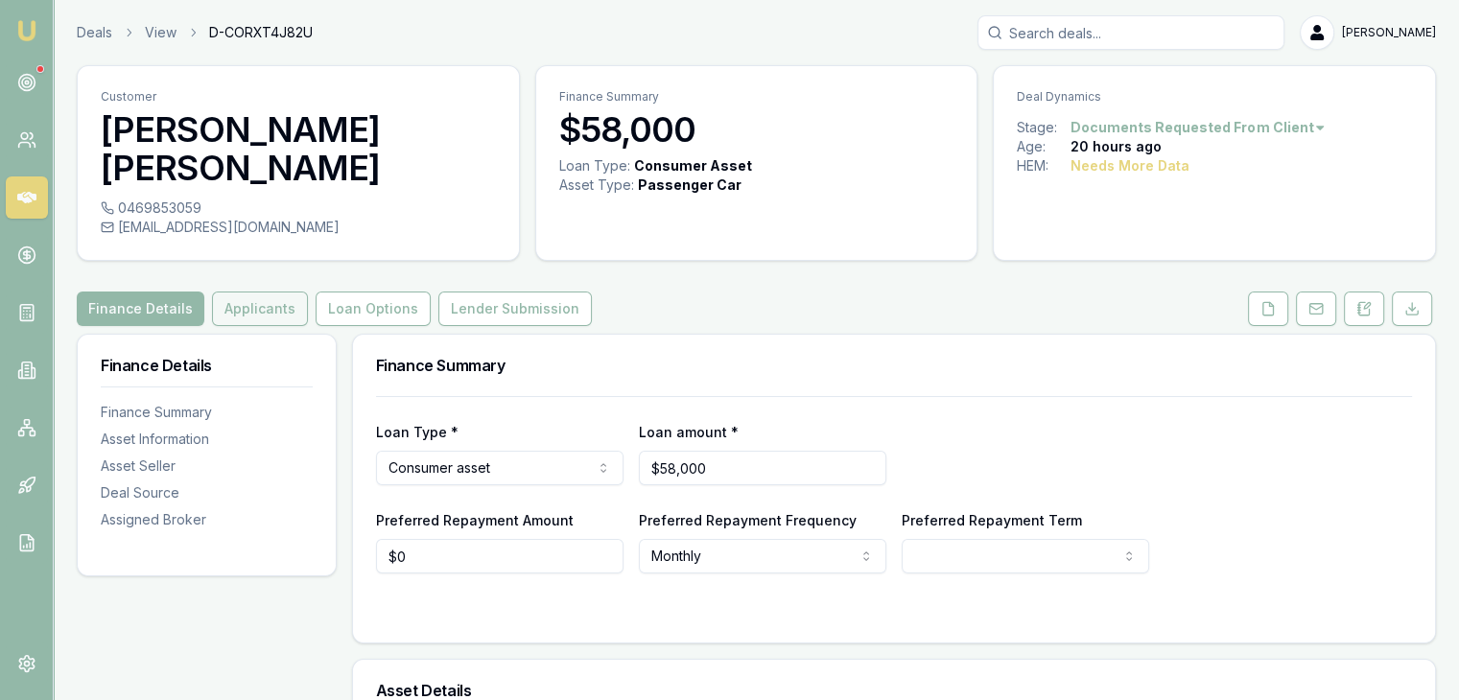
click at [246, 292] on button "Applicants" at bounding box center [260, 309] width 96 height 35
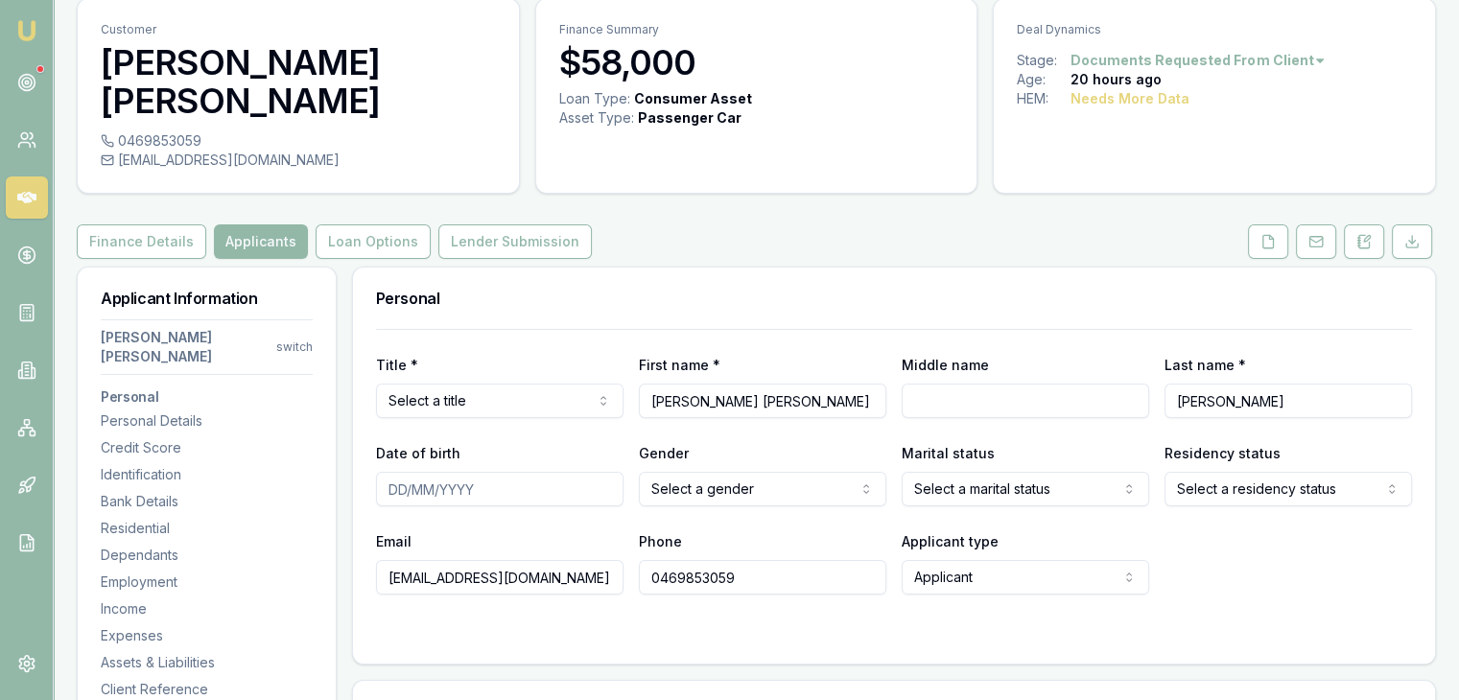
scroll to position [96, 0]
